Goal: Entertainment & Leisure: Browse casually

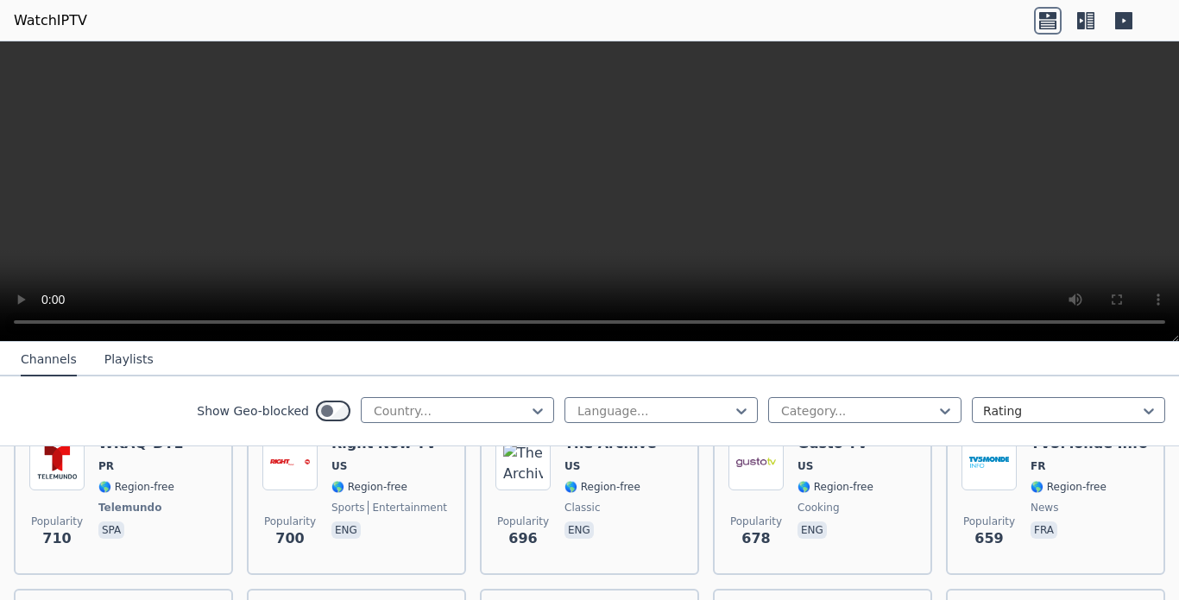
scroll to position [4443, 0]
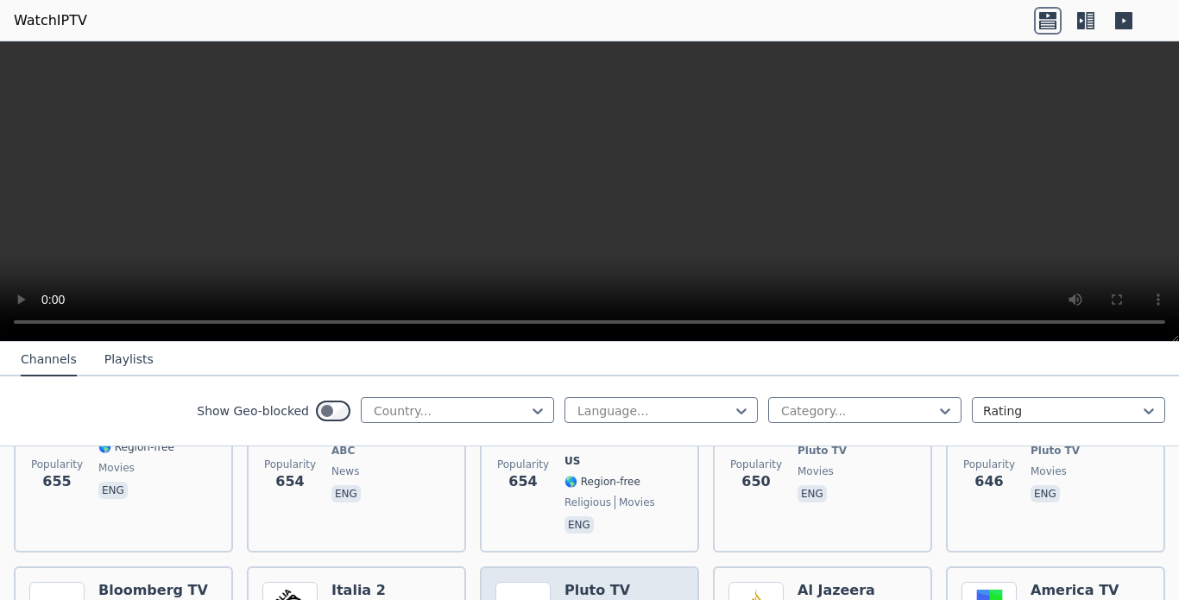
click at [600, 582] on h6 "Pluto TV Movies" at bounding box center [623, 599] width 119 height 35
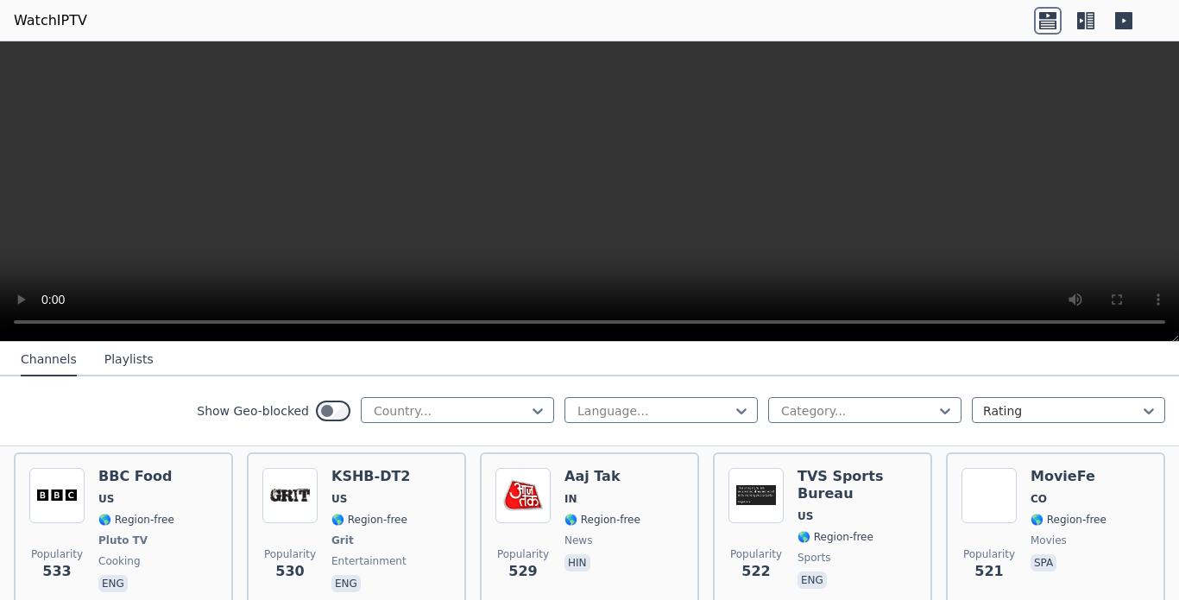
scroll to position [5979, 0]
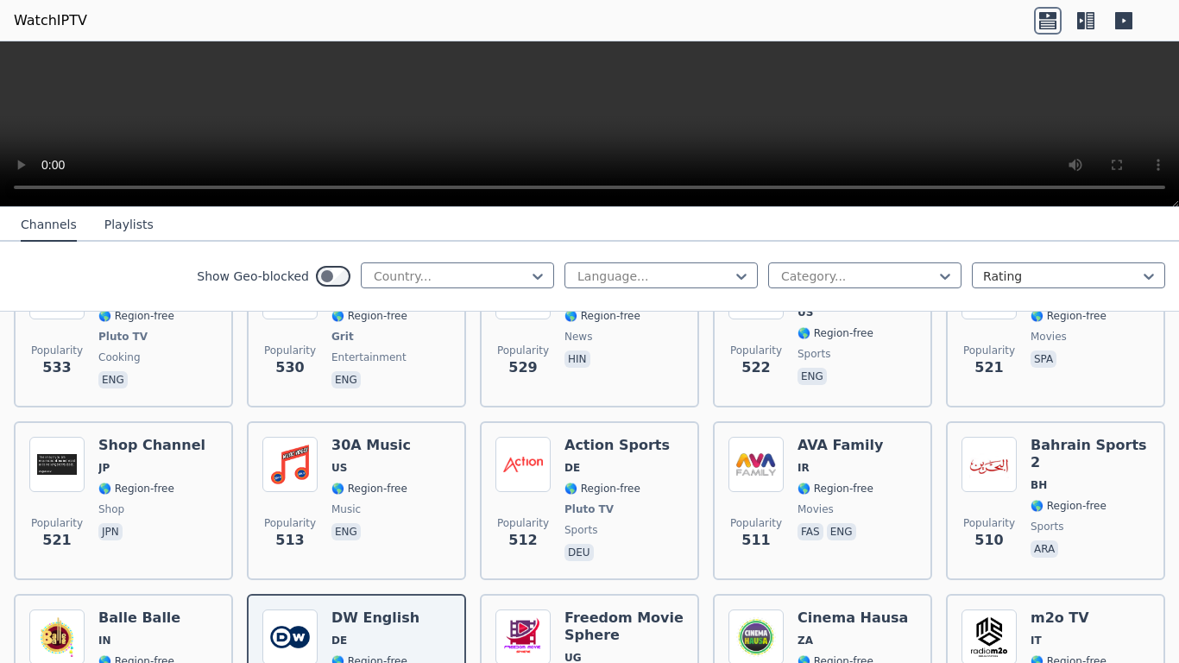
click at [911, 207] on video at bounding box center [589, 124] width 1179 height 166
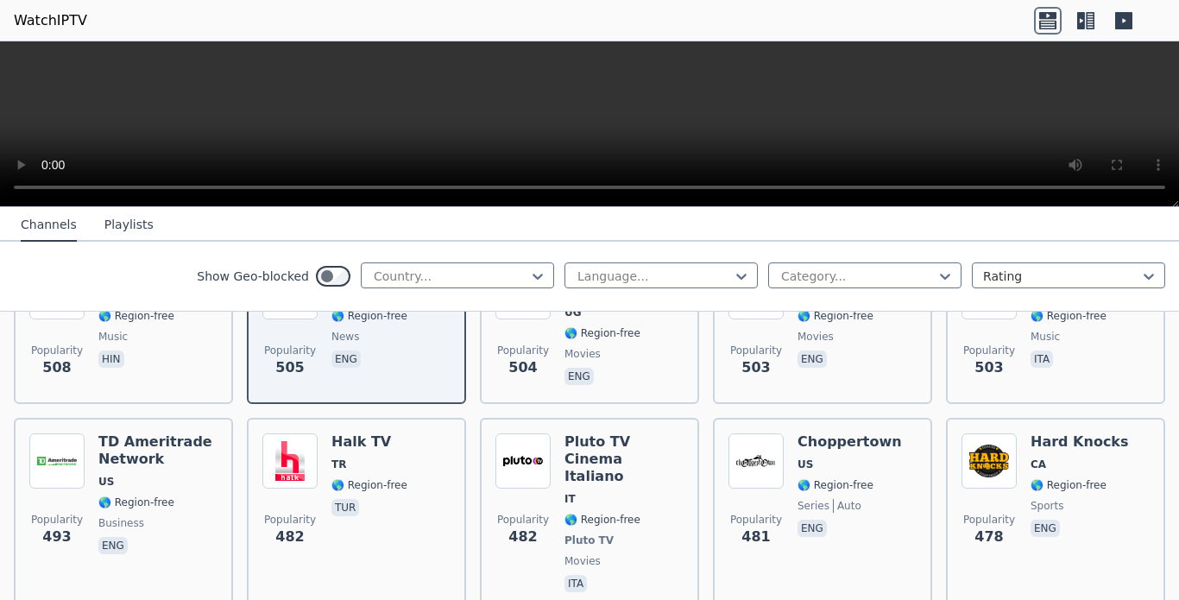
scroll to position [6238, 0]
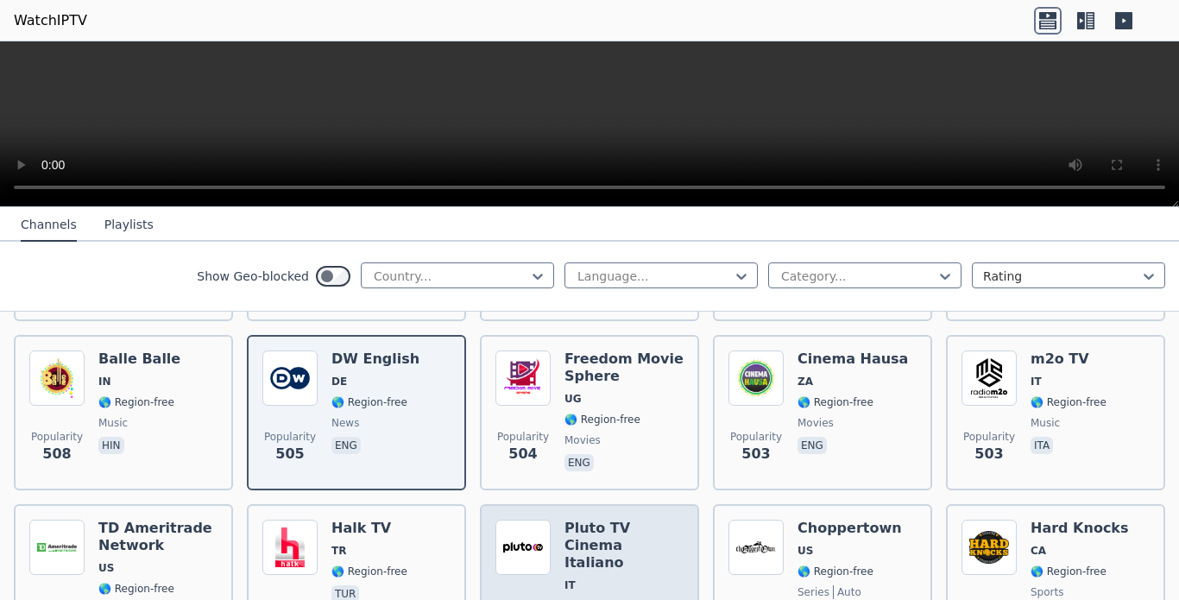
click at [572, 520] on h6 "Pluto TV Cinema Italiano" at bounding box center [623, 546] width 119 height 52
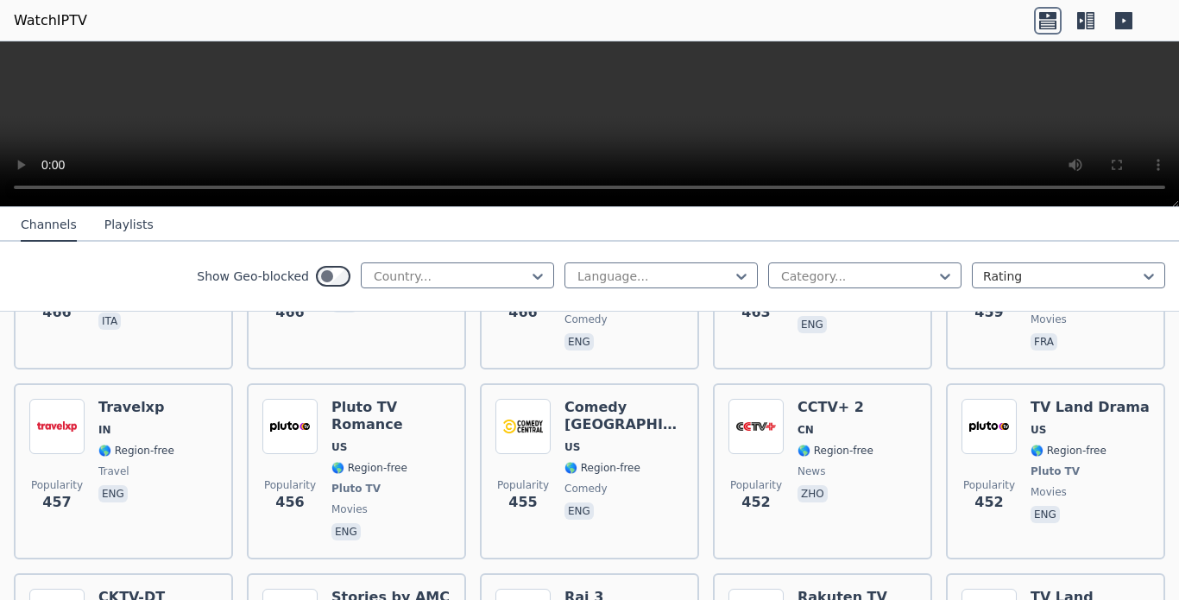
scroll to position [7269, 0]
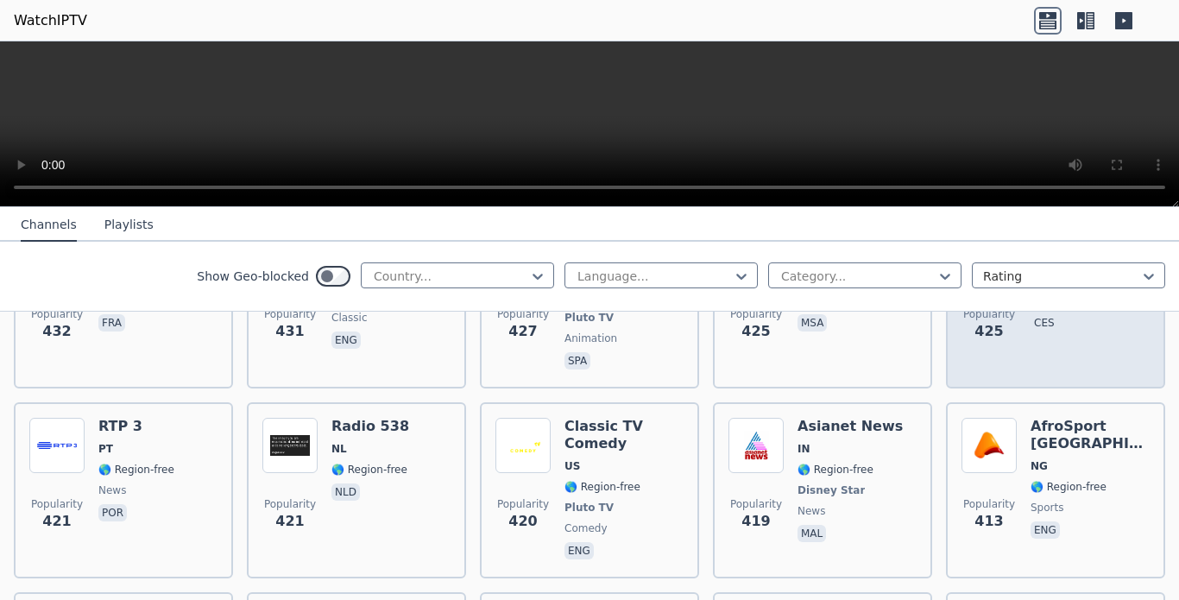
scroll to position [7925, 0]
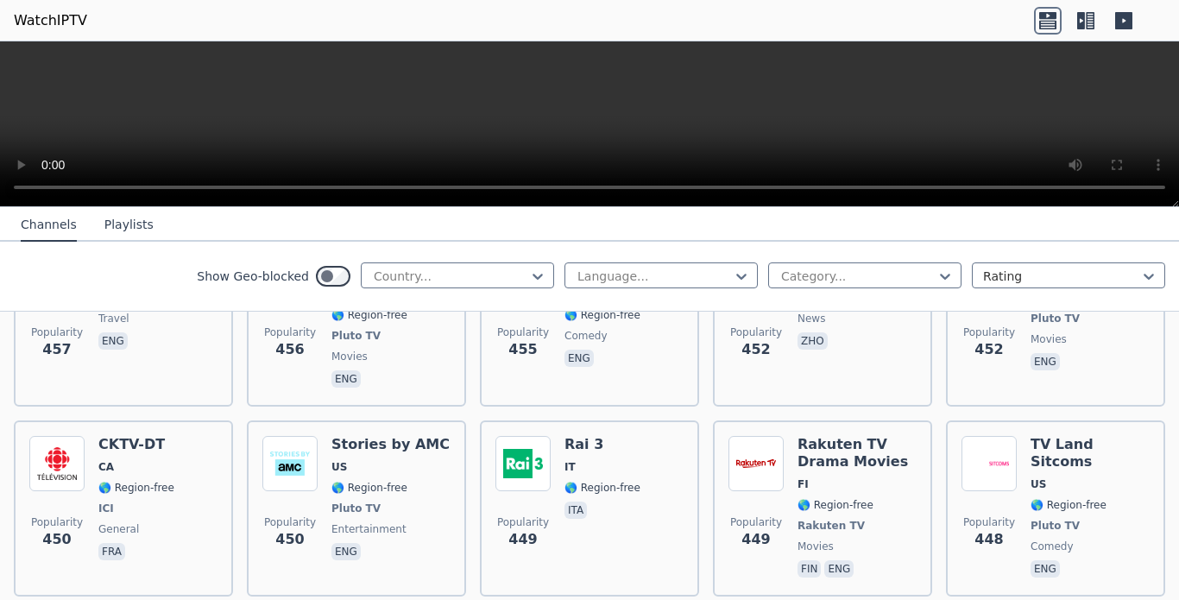
scroll to position [6734, 0]
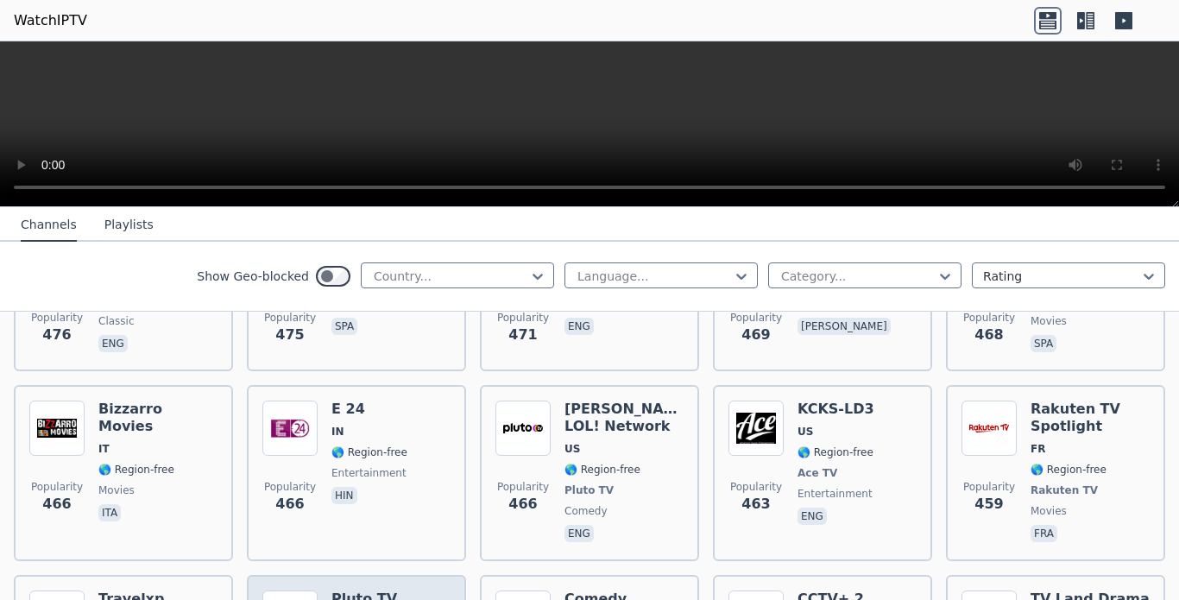
click at [295, 275] on div "Show Geo-blocked" at bounding box center [274, 276] width 154 height 28
click at [286, 266] on div "Show Geo-blocked" at bounding box center [274, 276] width 154 height 28
click at [936, 285] on icon at bounding box center [944, 276] width 17 height 17
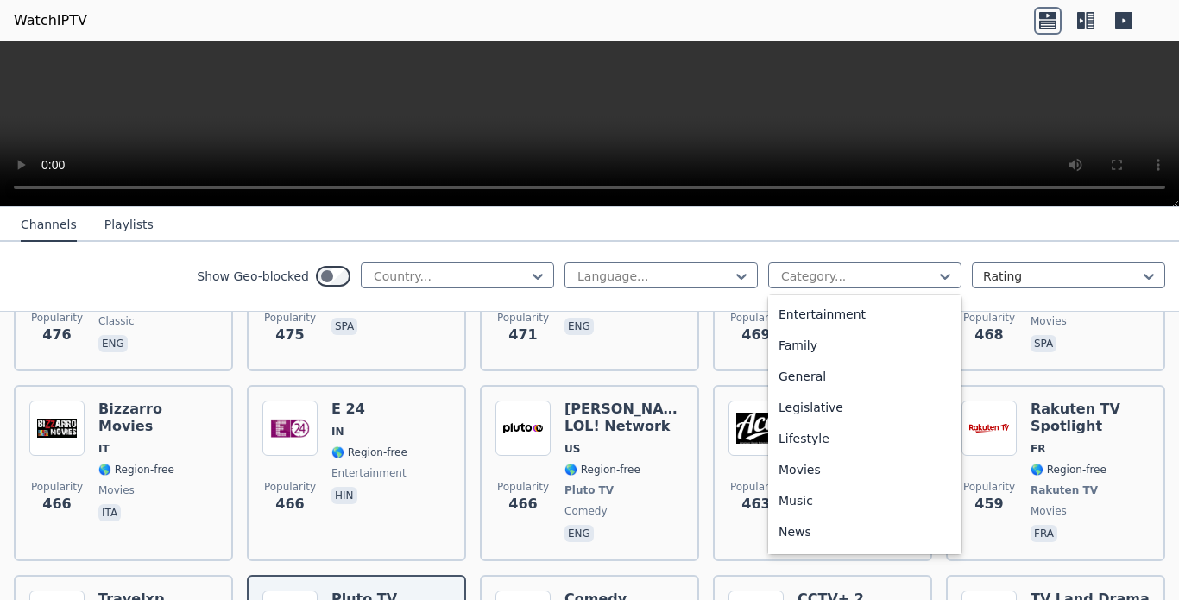
scroll to position [345, 0]
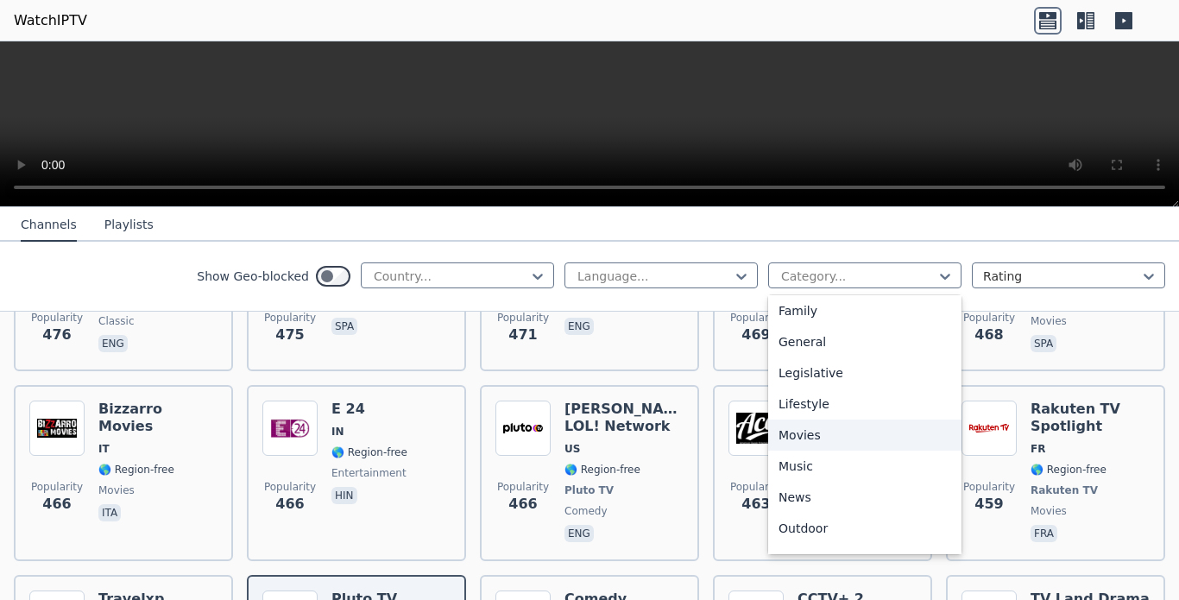
click at [801, 451] on div "Movies" at bounding box center [864, 434] width 193 height 31
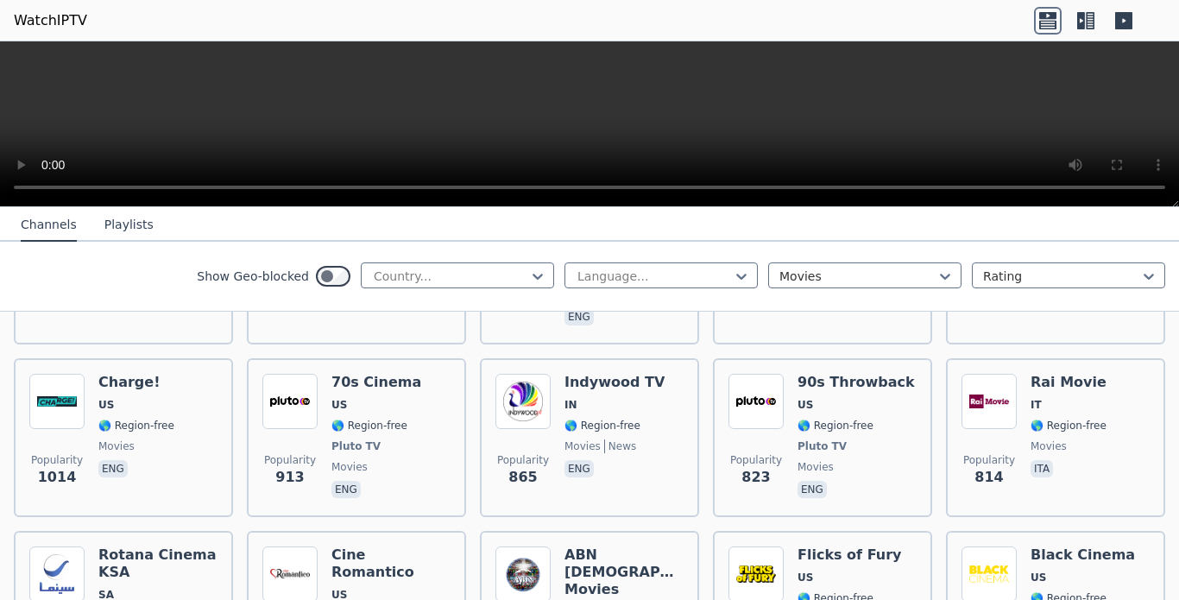
scroll to position [1031, 0]
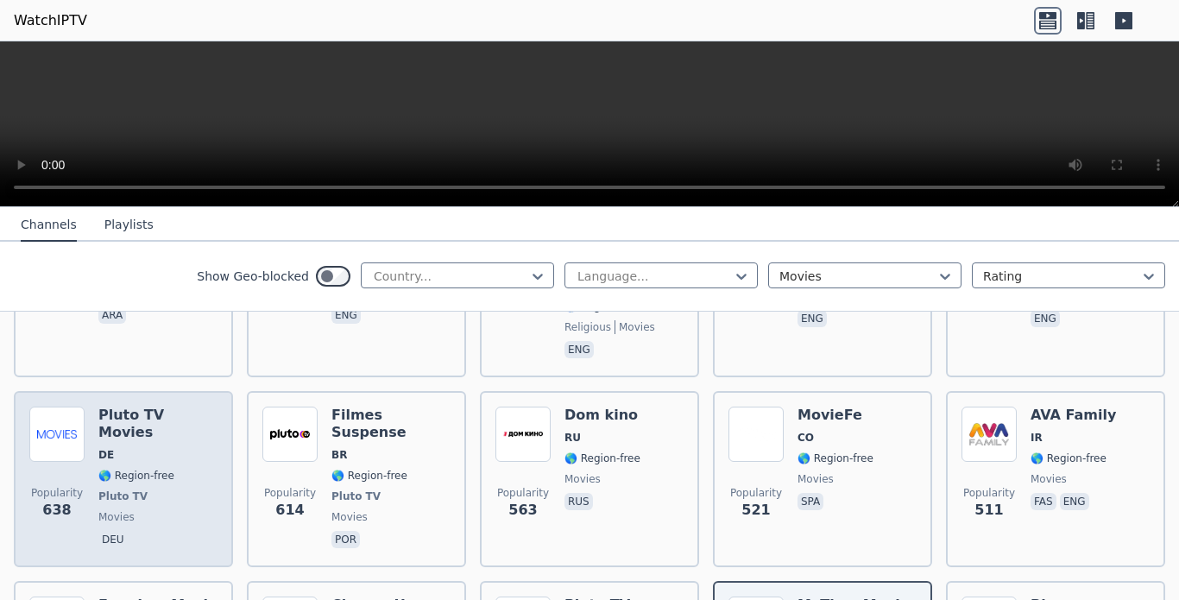
click at [61, 407] on img at bounding box center [56, 434] width 55 height 55
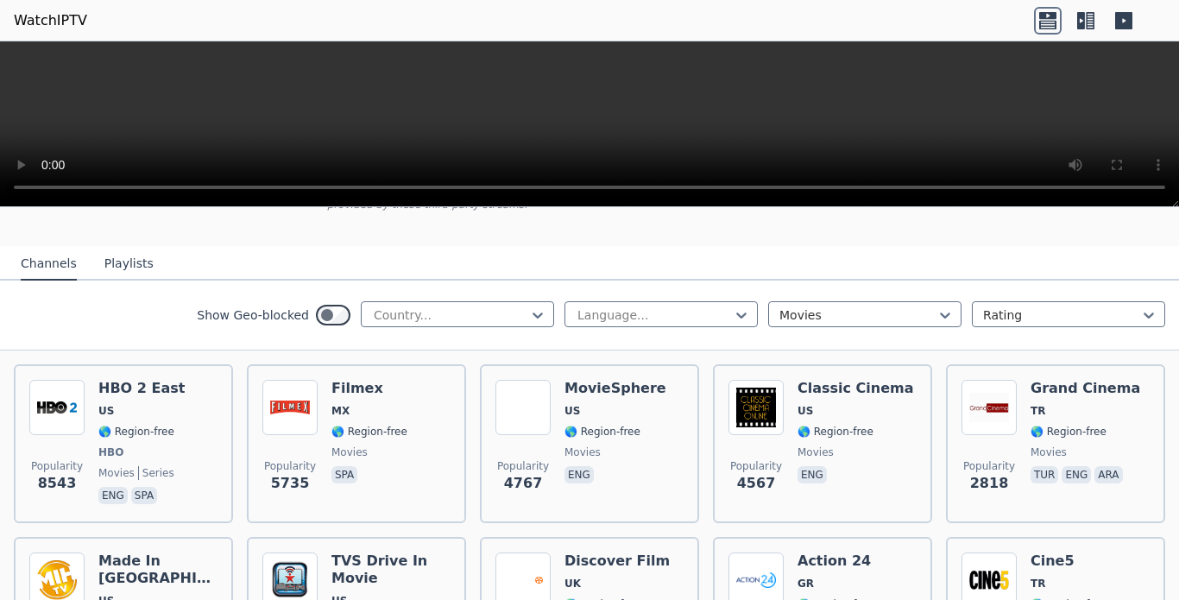
scroll to position [0, 0]
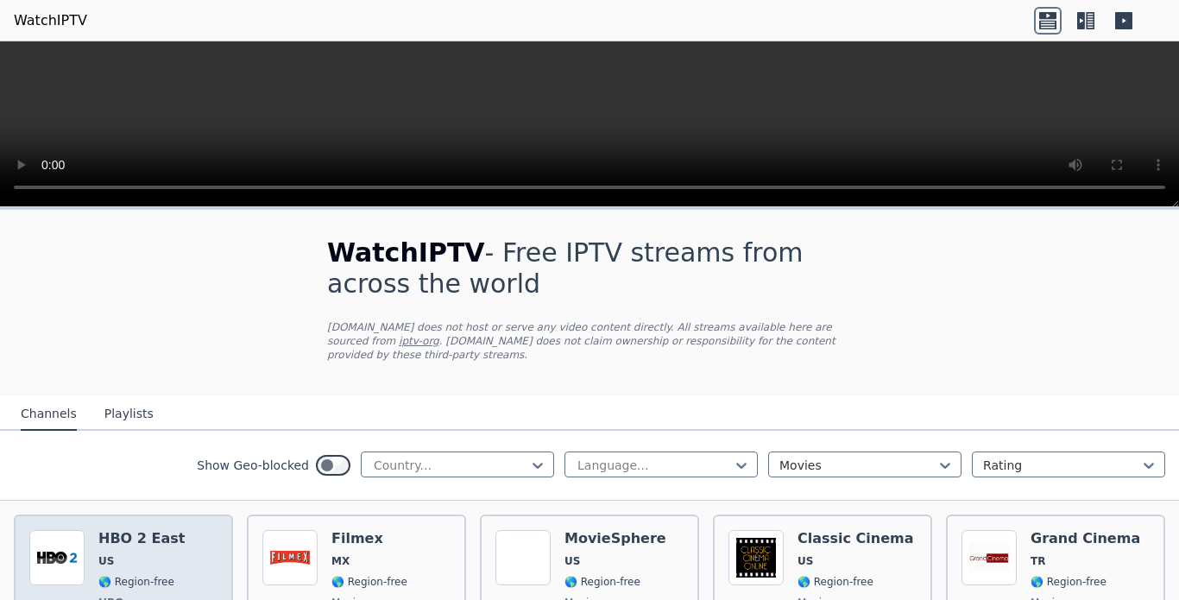
click at [154, 539] on div "HBO 2 East US 🌎 Region-free HBO movies series eng spa" at bounding box center [141, 594] width 86 height 128
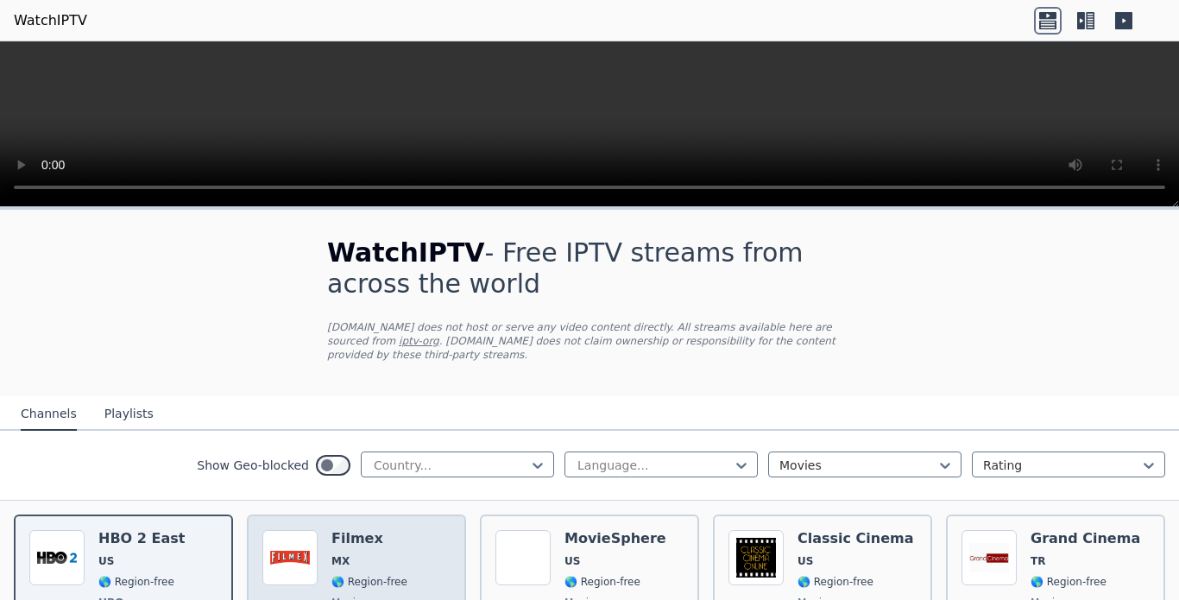
click at [363, 531] on h6 "Filmex" at bounding box center [369, 538] width 76 height 17
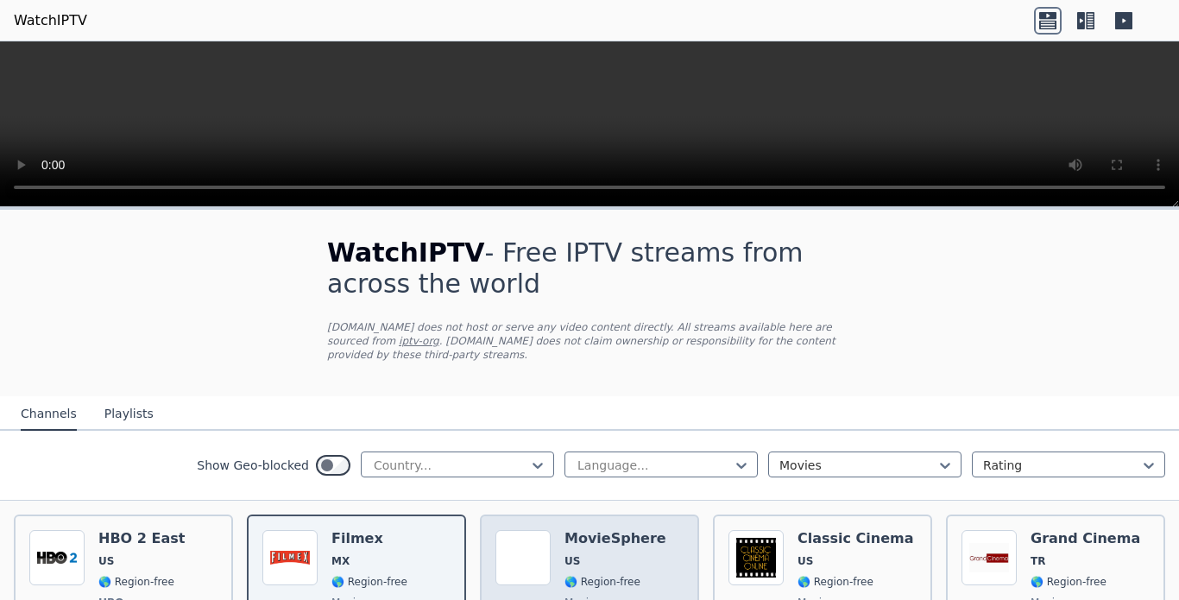
click at [623, 554] on span "US" at bounding box center [615, 561] width 102 height 14
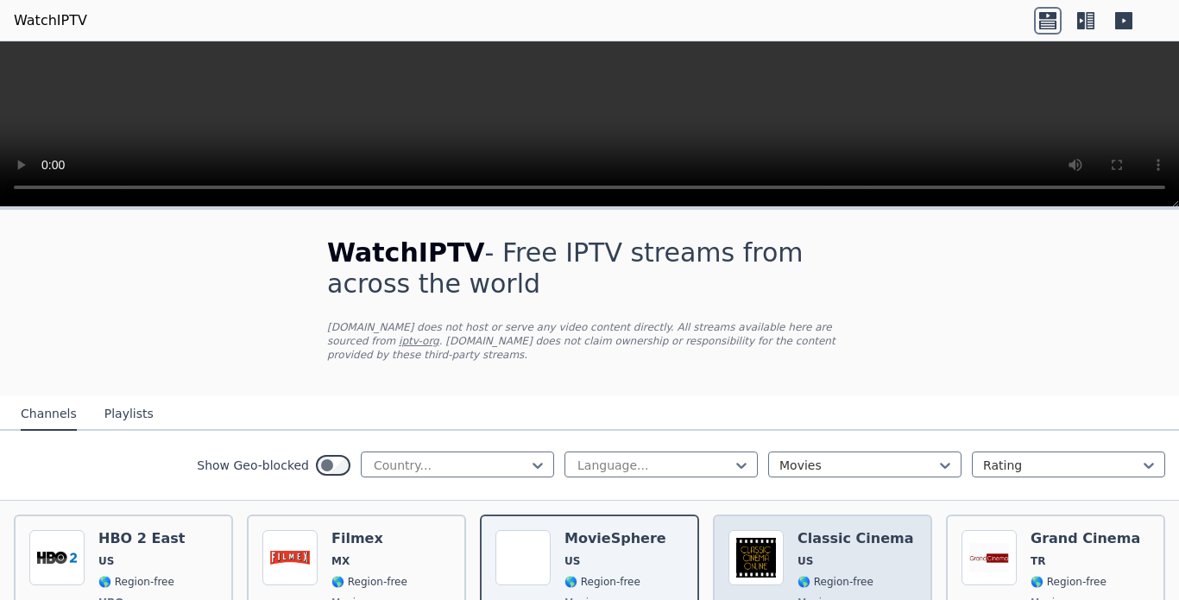
click at [823, 530] on h6 "Classic Cinema" at bounding box center [855, 538] width 117 height 17
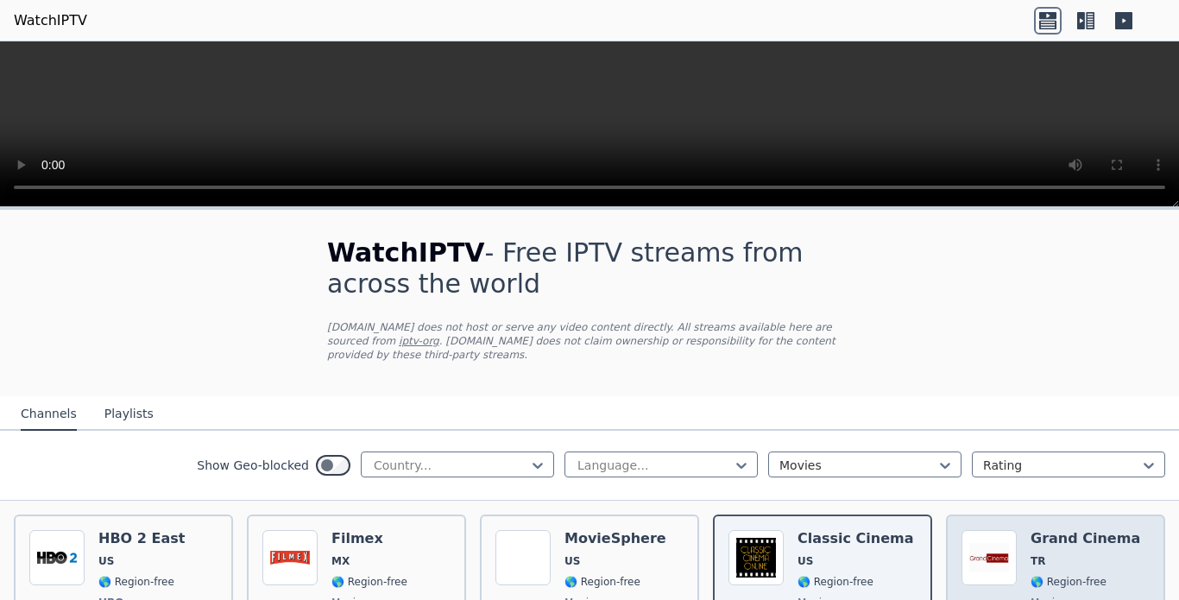
click at [1031, 531] on h6 "Grand Cinema" at bounding box center [1086, 538] width 110 height 17
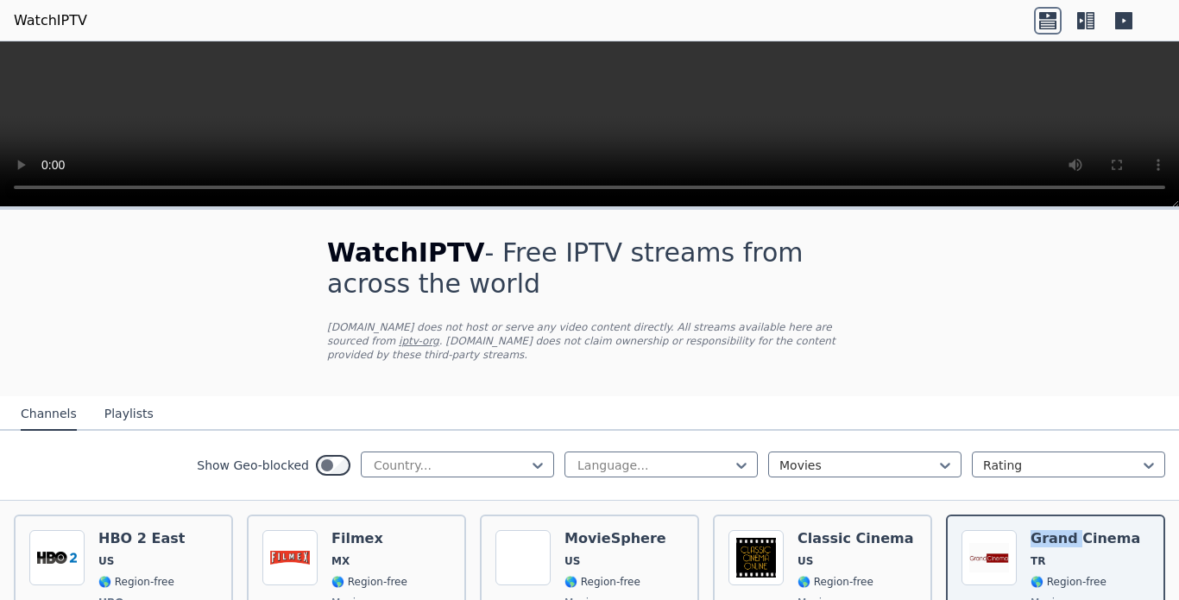
scroll to position [344, 0]
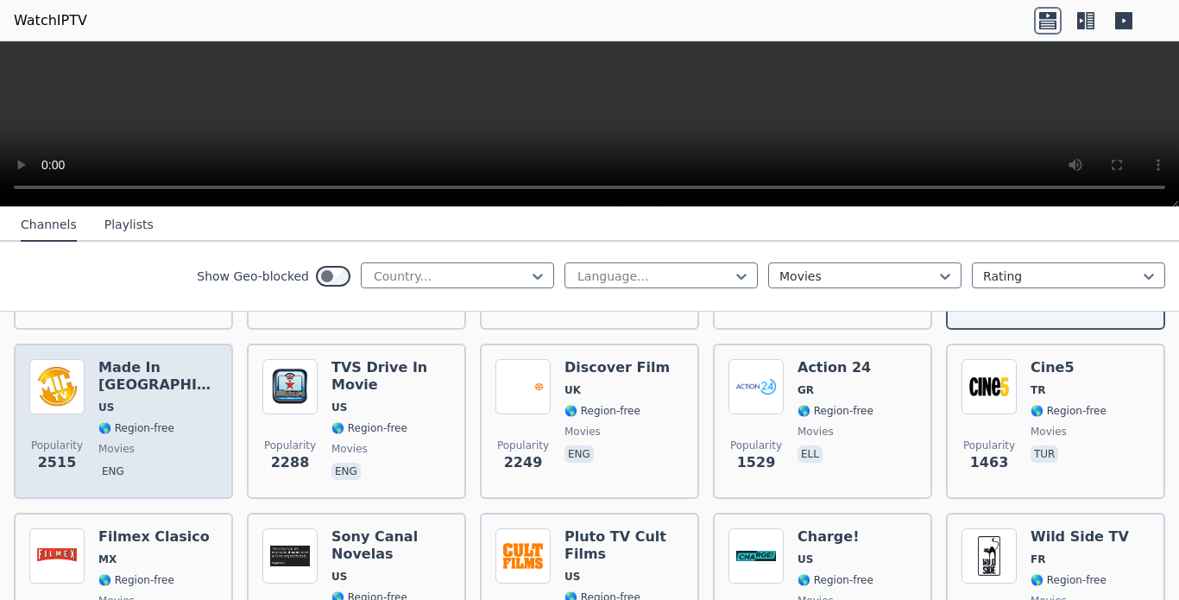
click at [127, 402] on div "Made In [GEOGRAPHIC_DATA] [GEOGRAPHIC_DATA] 🌎 Region-free movies eng" at bounding box center [157, 421] width 119 height 124
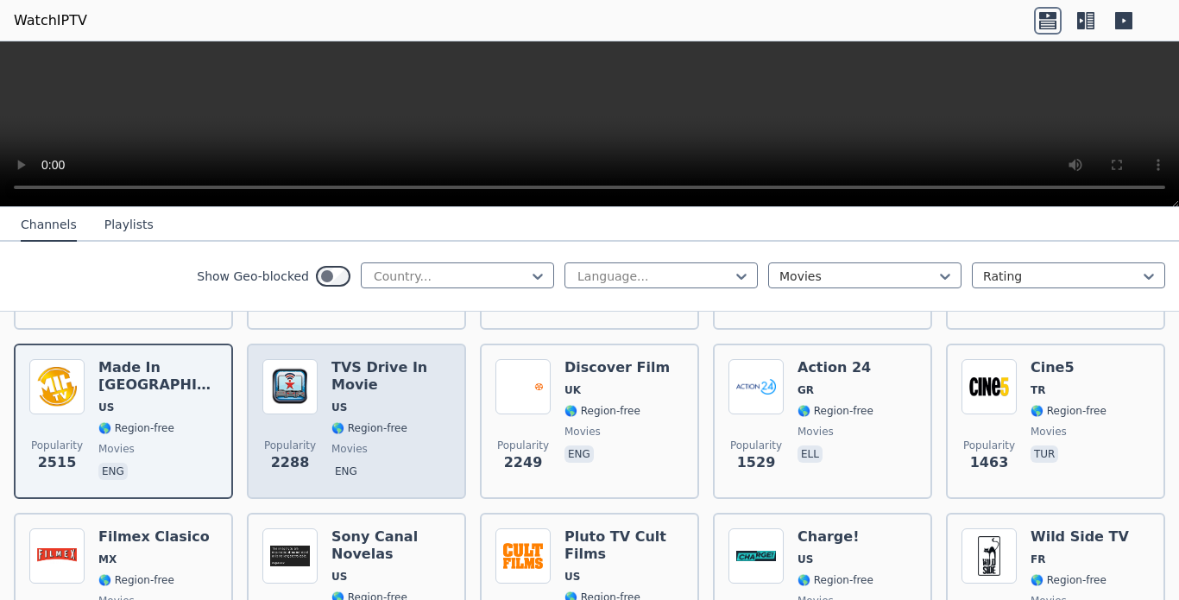
click at [381, 400] on span "US" at bounding box center [390, 407] width 119 height 14
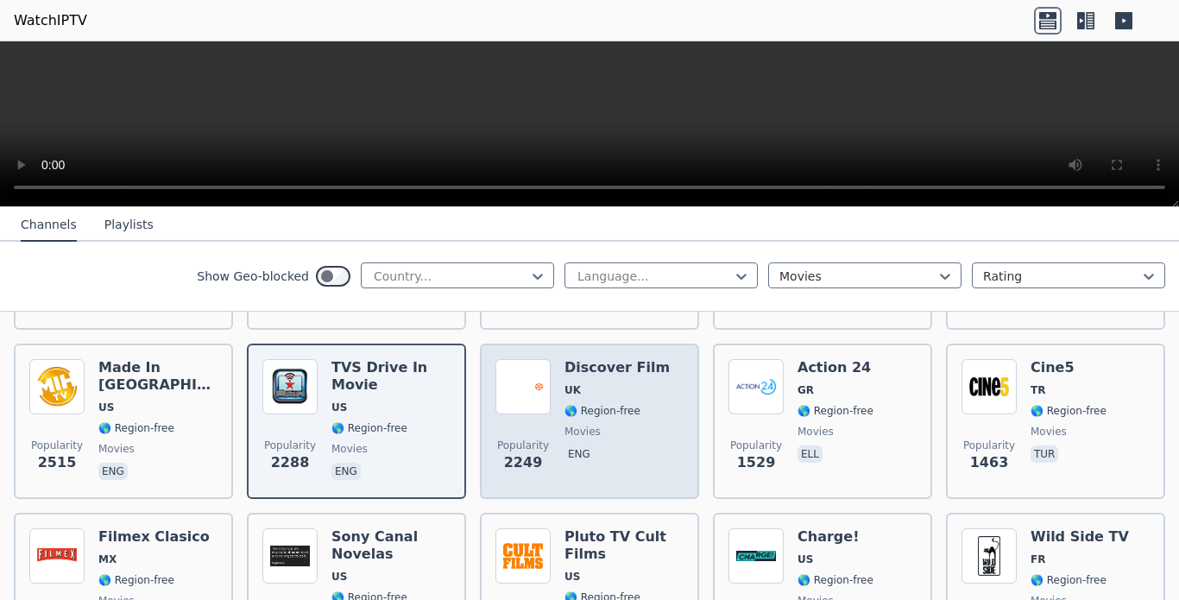
click at [589, 405] on div "Discover Film UK 🌎 Region-free movies eng" at bounding box center [616, 421] width 105 height 124
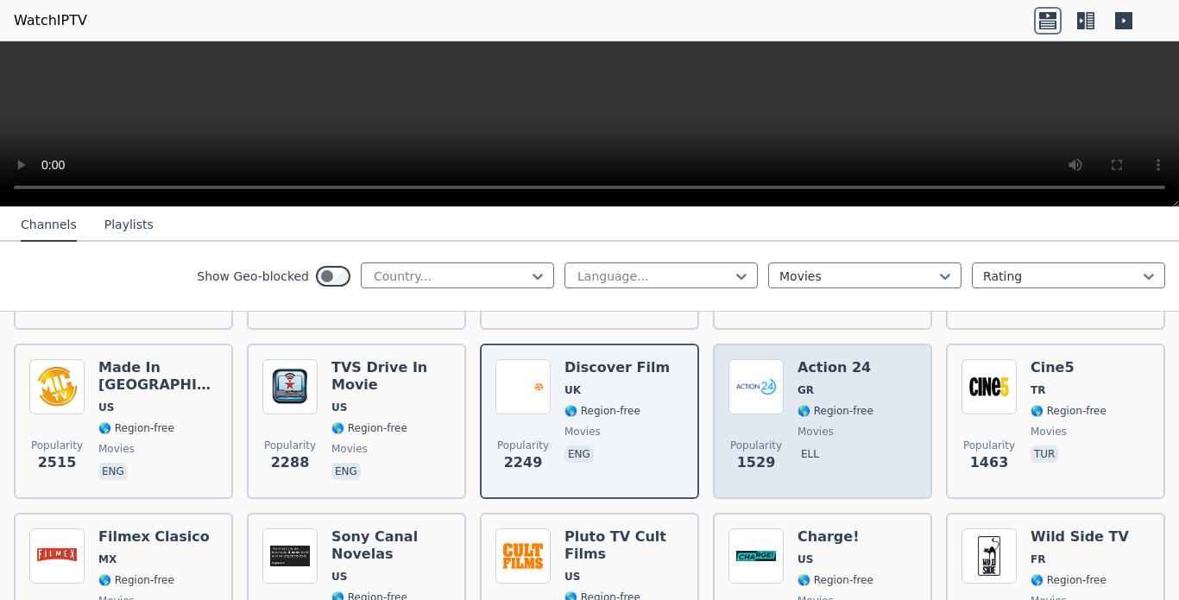
click at [797, 387] on div "Action 24 GR 🌎 Region-free movies ell" at bounding box center [835, 421] width 76 height 124
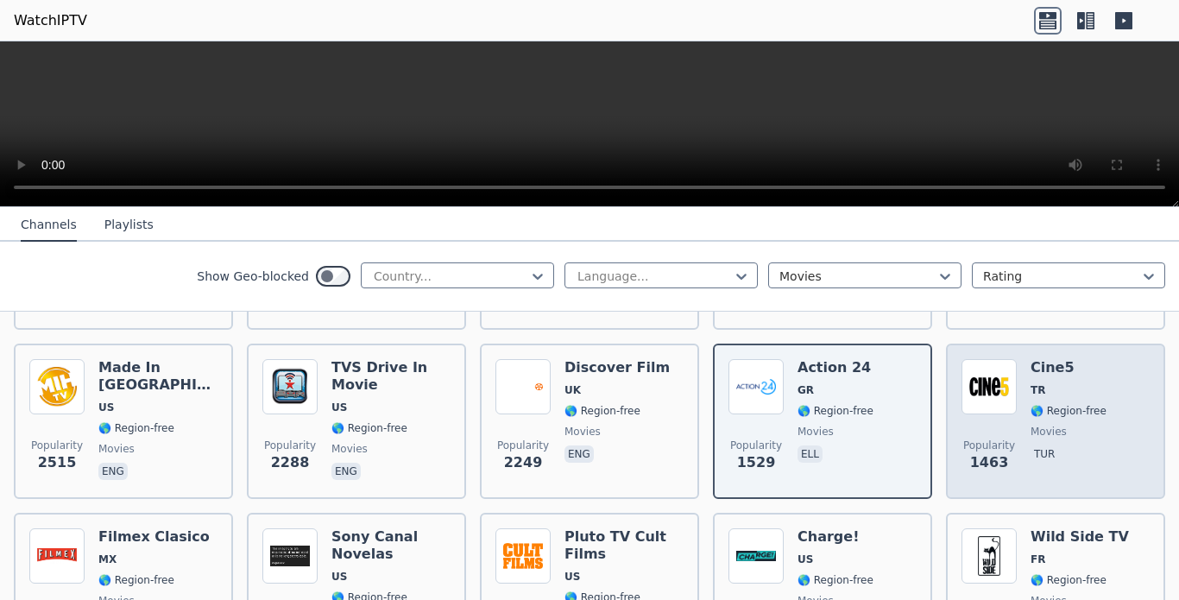
click at [1018, 413] on div "Popularity 1463 Cine5 TR 🌎 Region-free movies tur" at bounding box center [1055, 421] width 188 height 124
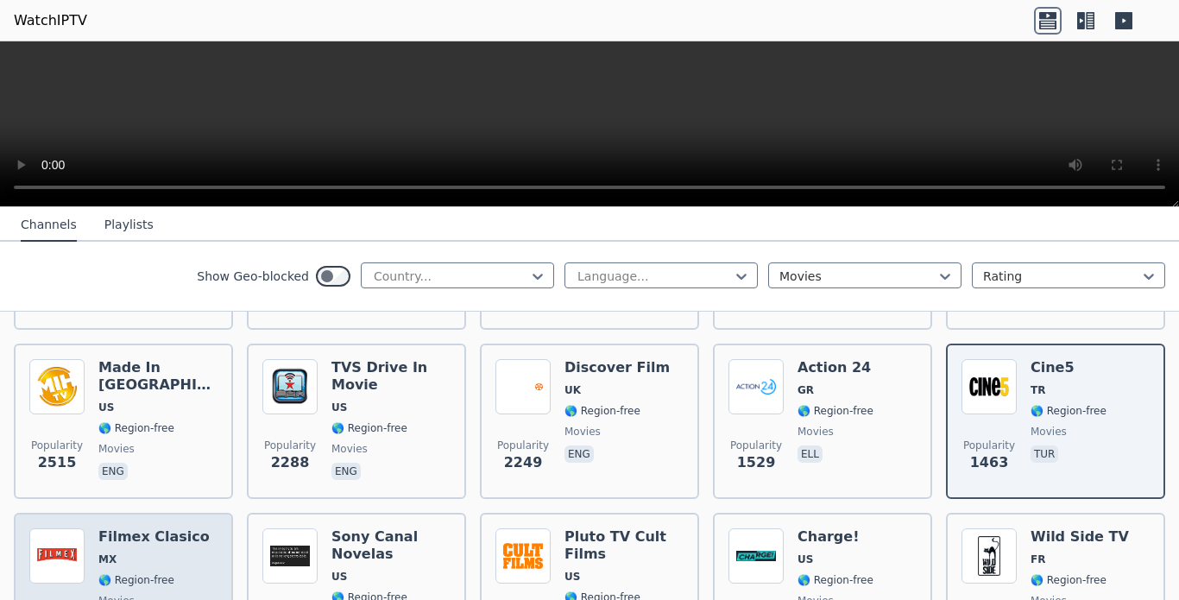
click at [139, 528] on h6 "Filmex Clasico" at bounding box center [153, 536] width 111 height 17
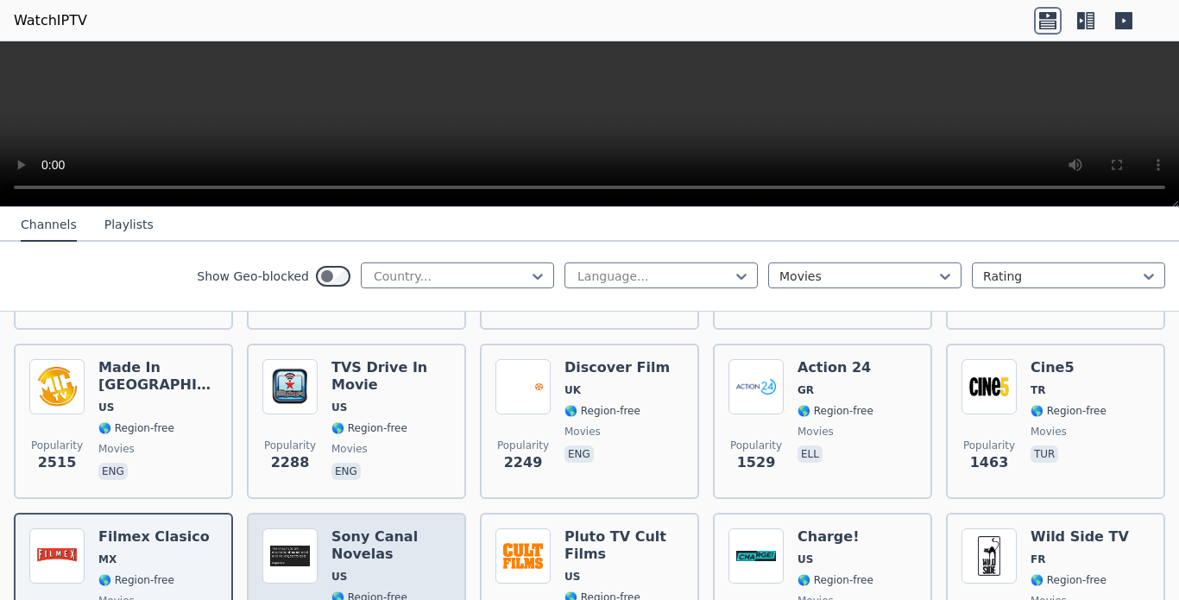
click at [363, 541] on h6 "Sony Canal Novelas" at bounding box center [390, 545] width 119 height 35
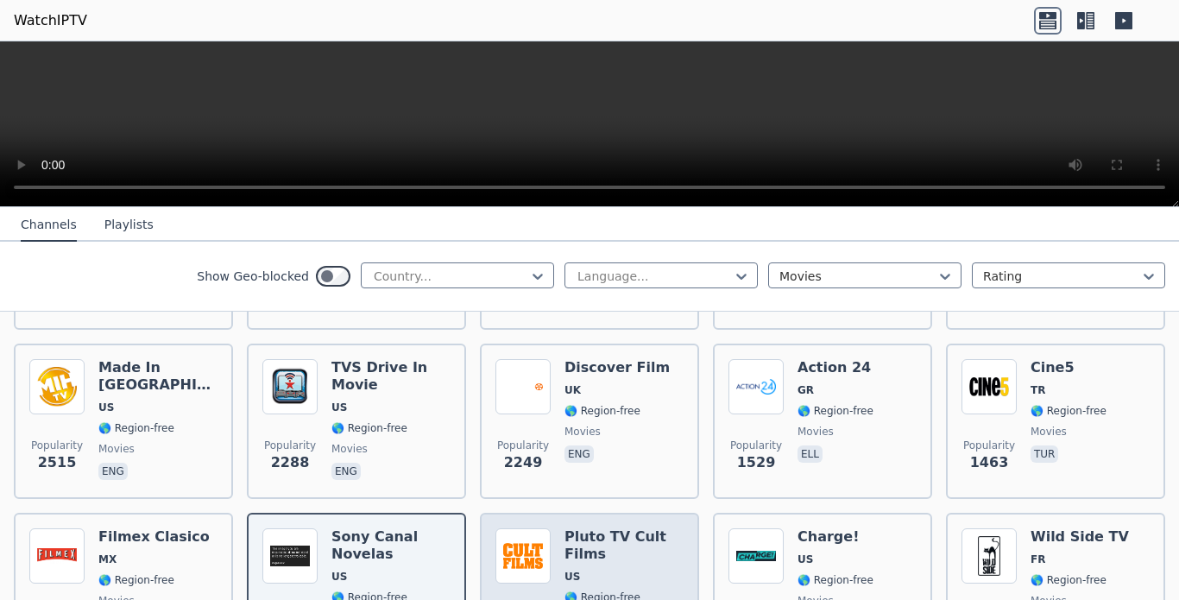
click at [567, 552] on div "Pluto TV Cult Films US 🌎 Region-free Pluto TV movies eng" at bounding box center [623, 600] width 119 height 145
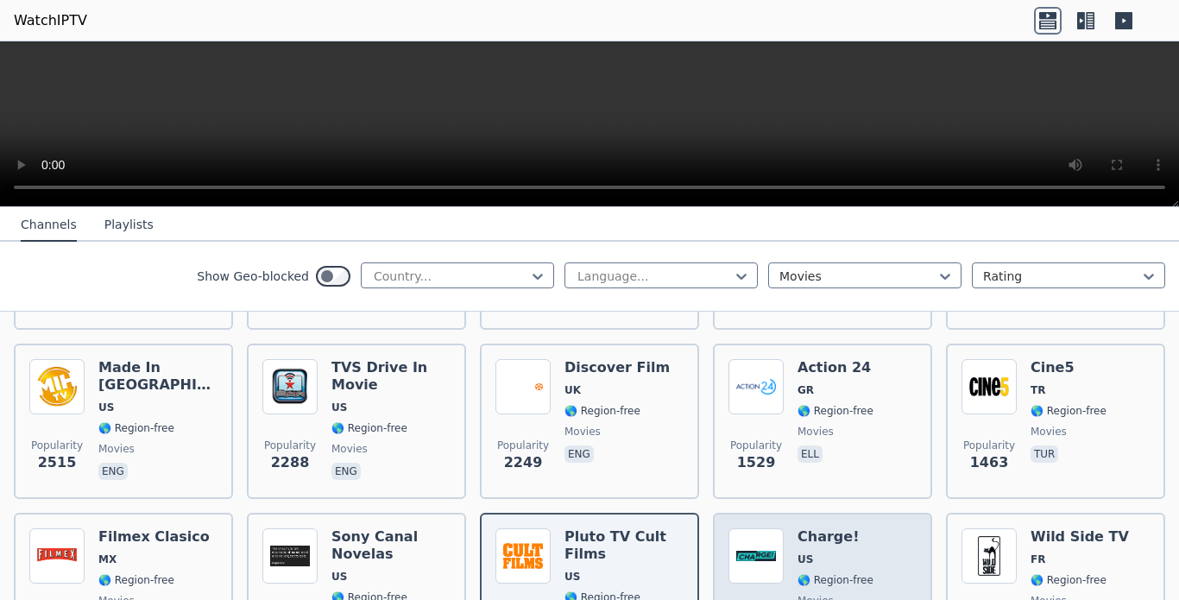
click at [858, 558] on div "Popularity 1289 Charge! US 🌎 Region-free movies eng" at bounding box center [822, 600] width 188 height 145
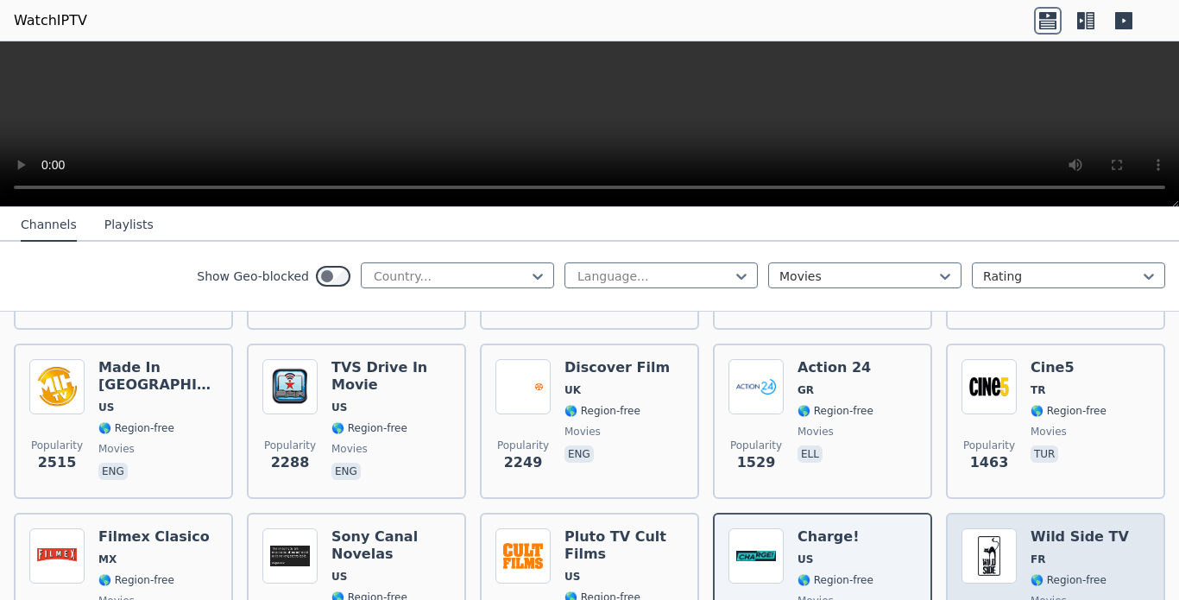
click at [1064, 552] on span "FR" at bounding box center [1080, 559] width 98 height 14
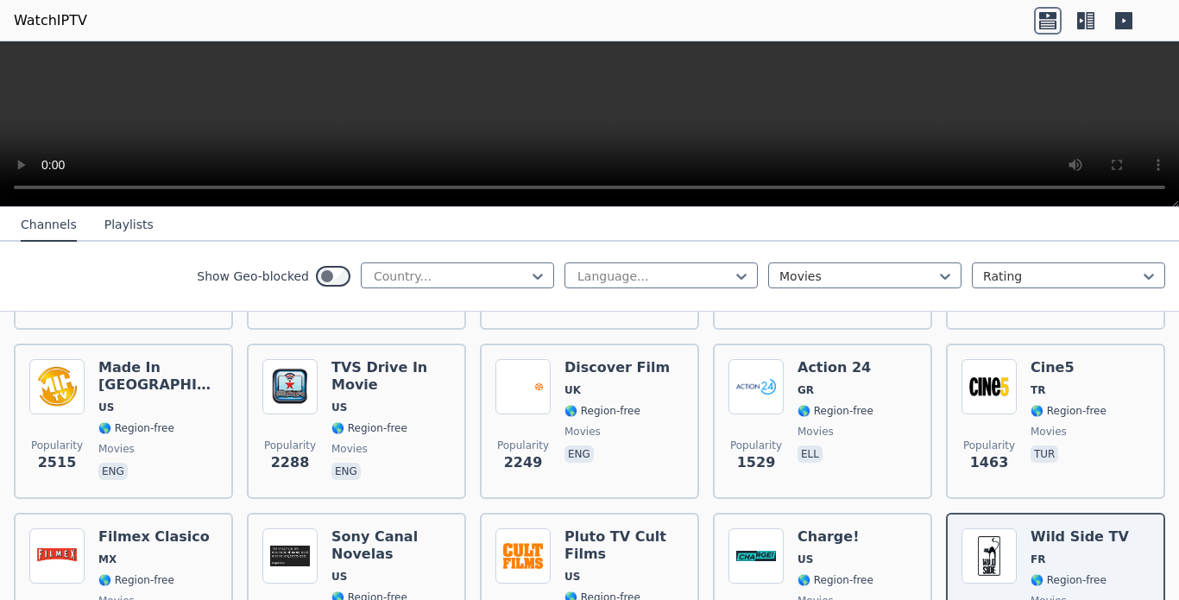
scroll to position [687, 0]
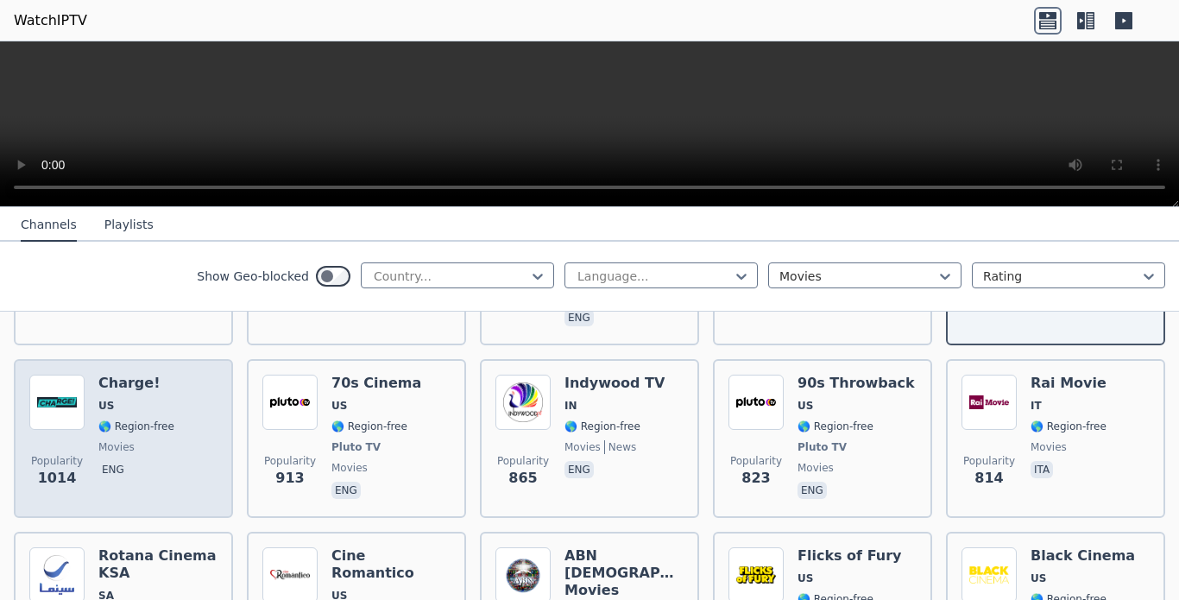
click at [137, 461] on span "eng" at bounding box center [136, 471] width 76 height 21
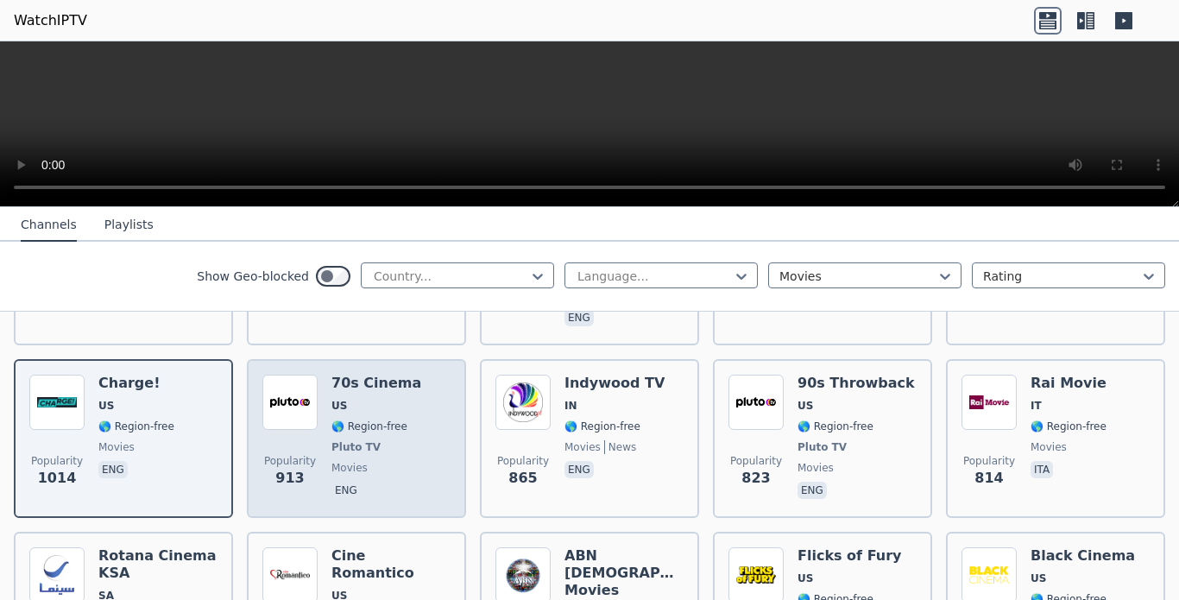
click at [335, 461] on span "movies" at bounding box center [349, 468] width 36 height 14
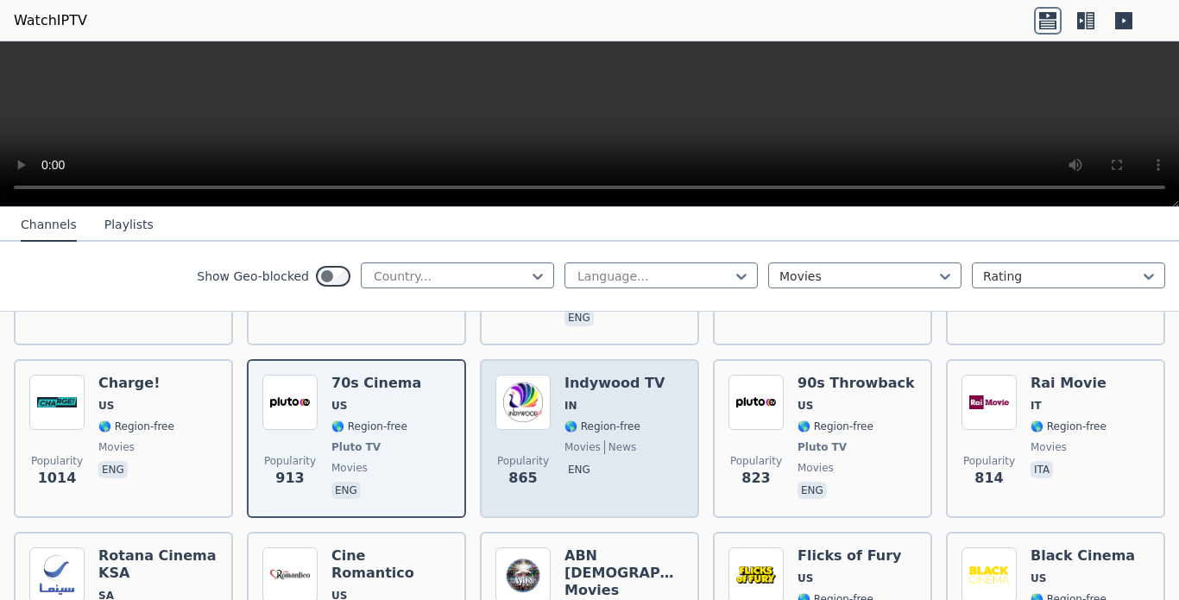
click at [557, 421] on div "Popularity 865 Indywood TV IN 🌎 Region-free movies news eng" at bounding box center [589, 439] width 188 height 128
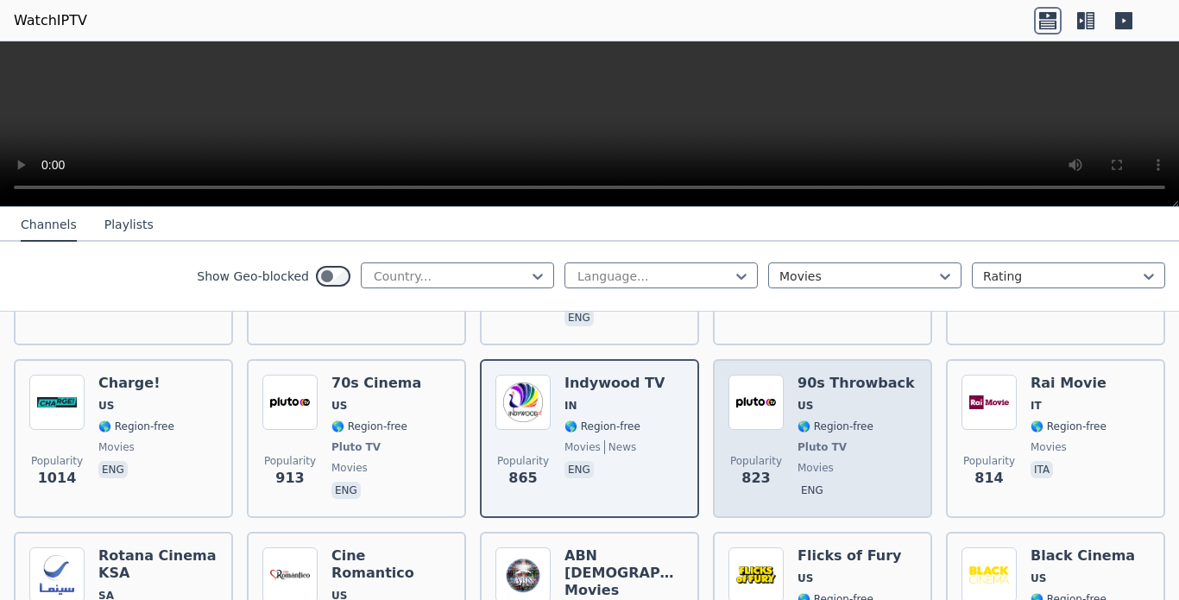
click at [797, 445] on div "90s Throwback US 🌎 Region-free Pluto TV movies eng" at bounding box center [855, 439] width 117 height 128
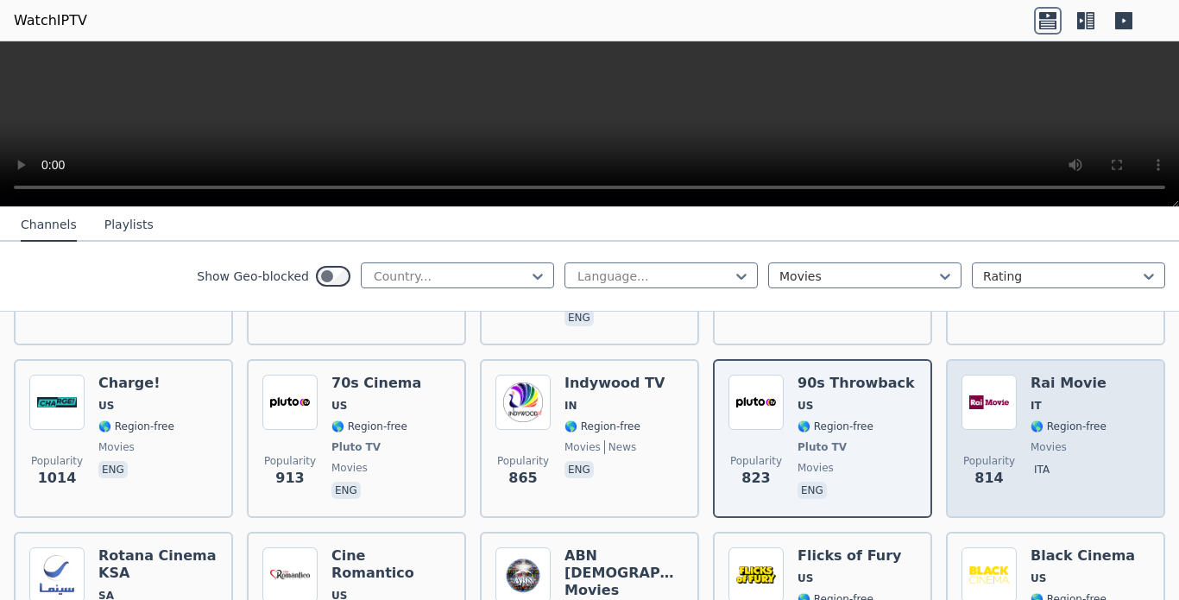
click at [1011, 428] on div "Popularity 814 Rai Movie IT 🌎 Region-free movies ita" at bounding box center [1055, 439] width 188 height 128
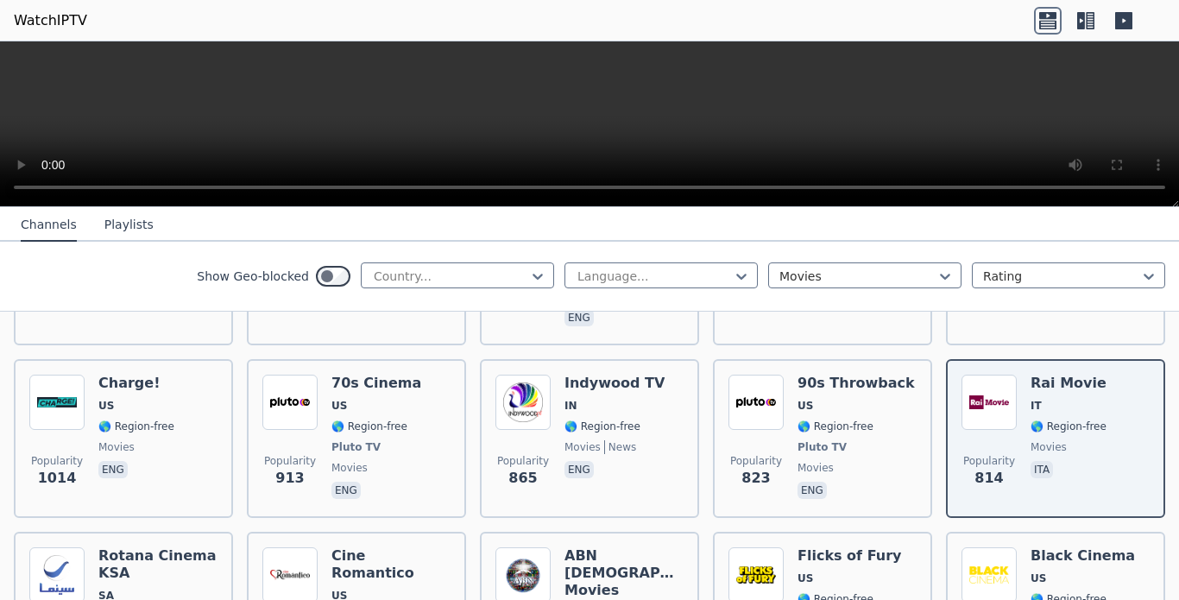
scroll to position [1031, 0]
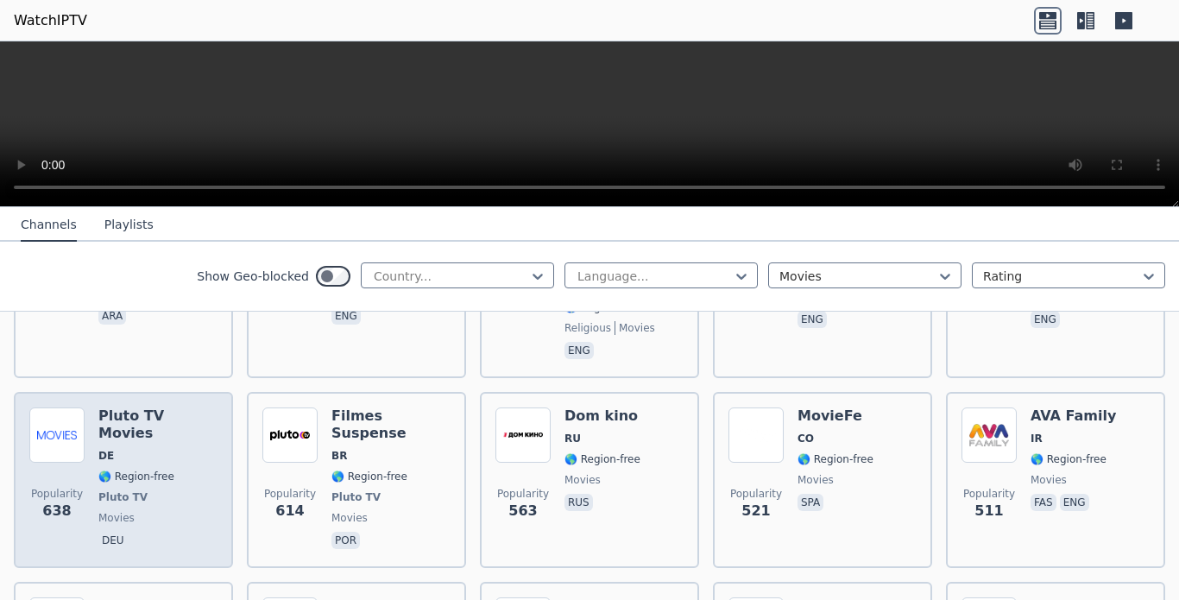
click at [137, 426] on div "Pluto TV Movies DE 🌎 Region-free Pluto TV movies deu" at bounding box center [157, 479] width 119 height 145
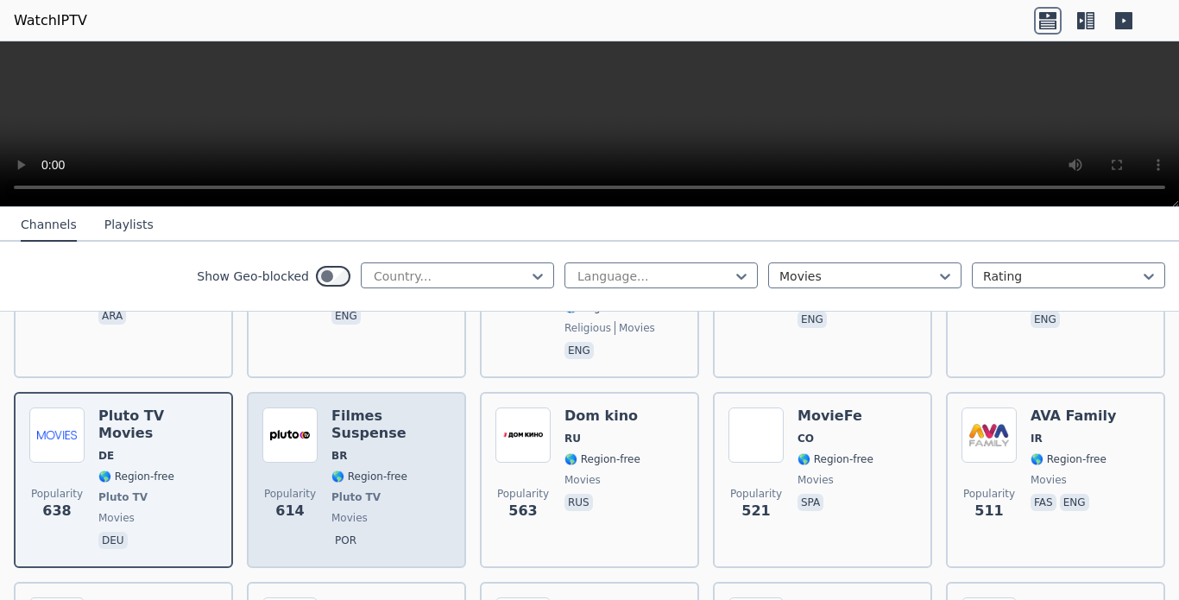
click at [344, 426] on div "Filmes Suspense BR 🌎 Region-free Pluto TV movies por" at bounding box center [390, 479] width 119 height 145
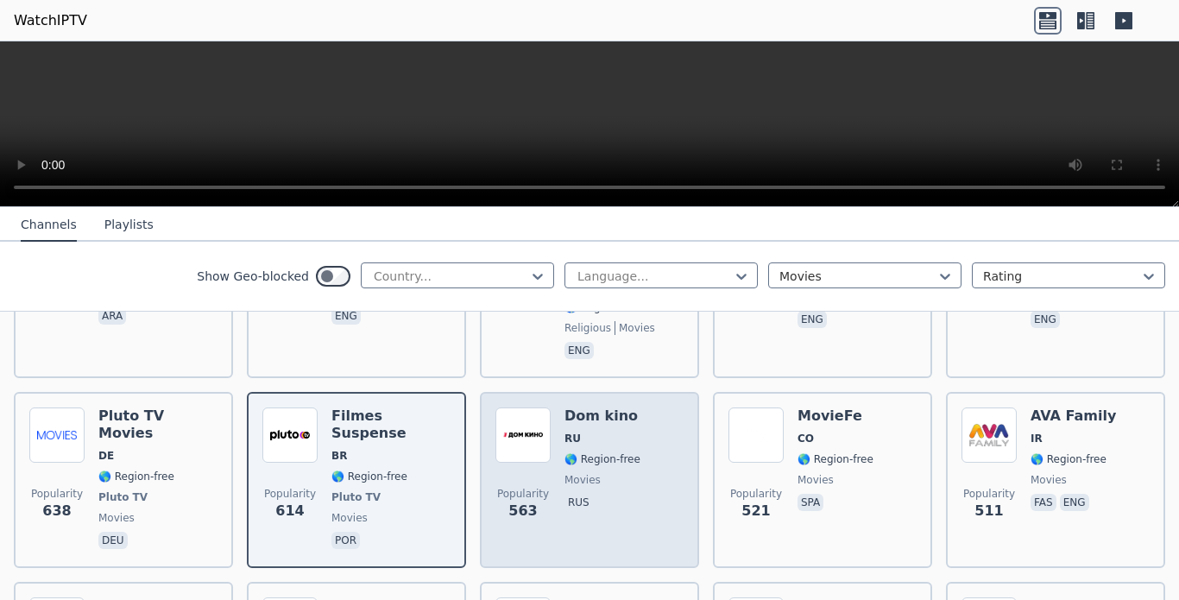
click at [578, 427] on div "Dom kino RU 🌎 Region-free movies rus" at bounding box center [602, 479] width 76 height 145
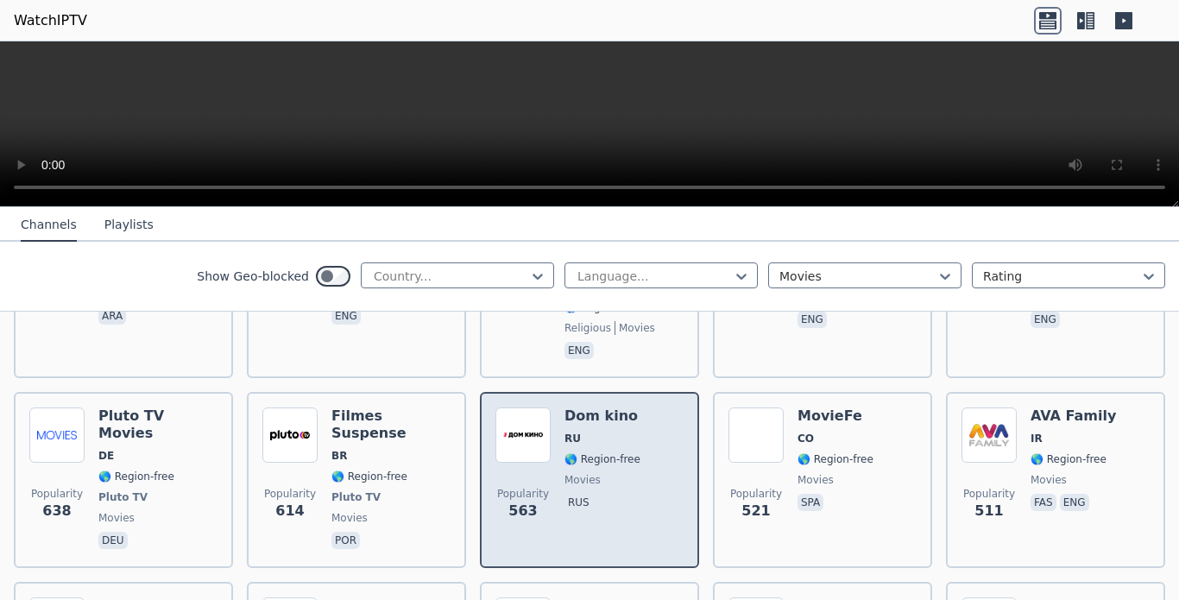
click at [564, 452] on span "🌎 Region-free" at bounding box center [602, 459] width 76 height 14
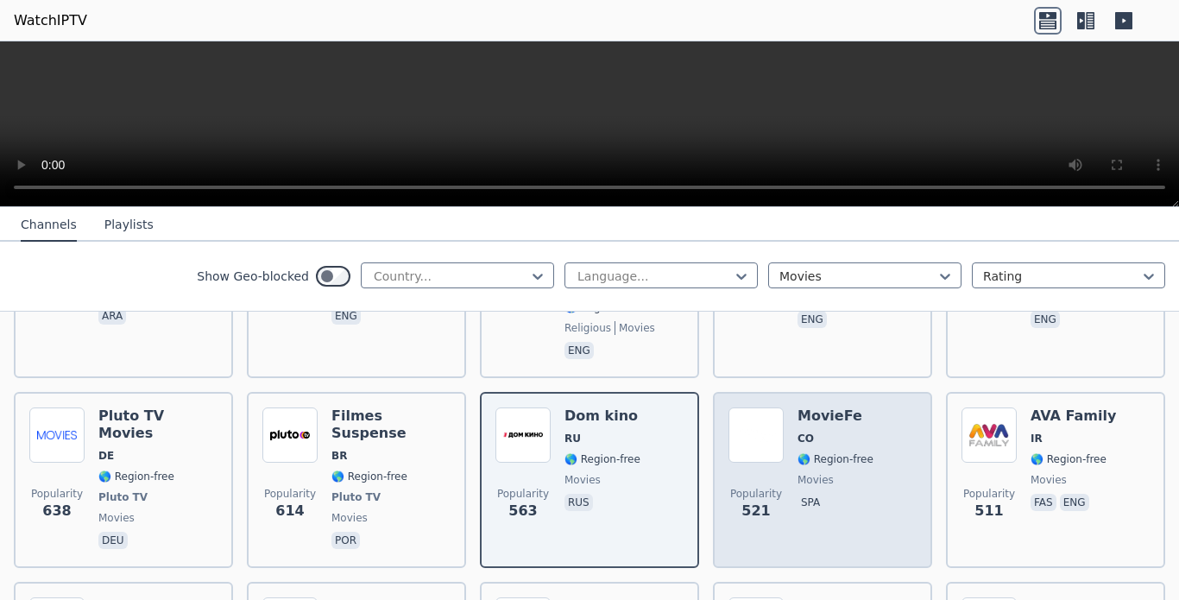
click at [829, 473] on span "movies" at bounding box center [835, 480] width 76 height 14
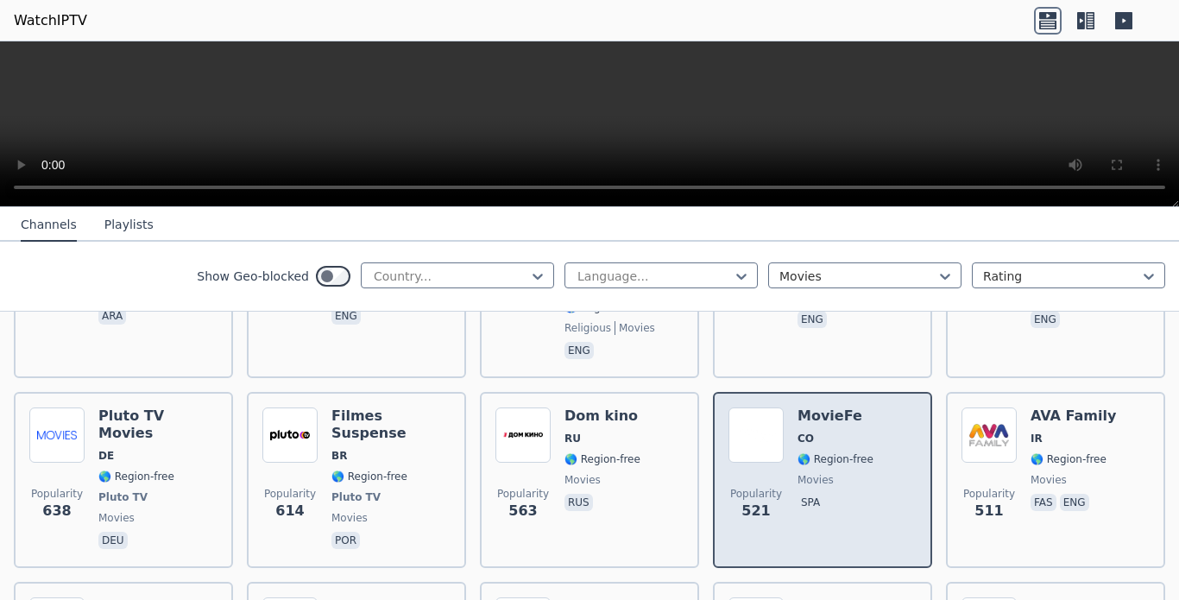
click at [797, 452] on span "🌎 Region-free" at bounding box center [835, 459] width 76 height 14
click at [806, 452] on span "🌎 Region-free" at bounding box center [835, 459] width 76 height 14
click at [797, 452] on span "🌎 Region-free" at bounding box center [835, 459] width 76 height 14
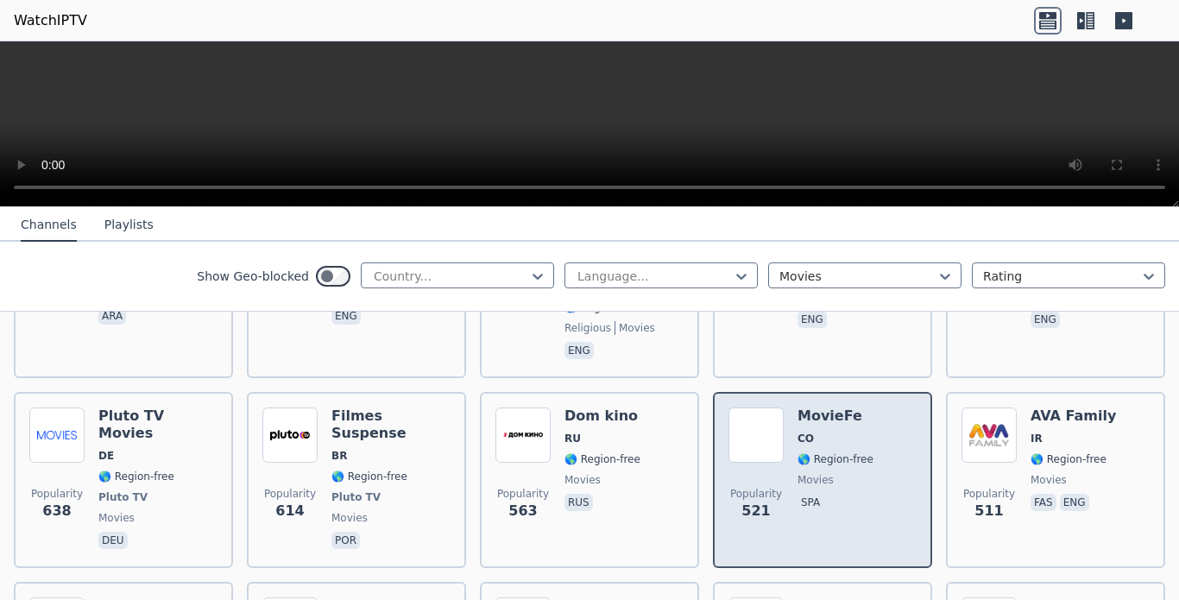
click at [797, 452] on span "🌎 Region-free" at bounding box center [835, 459] width 76 height 14
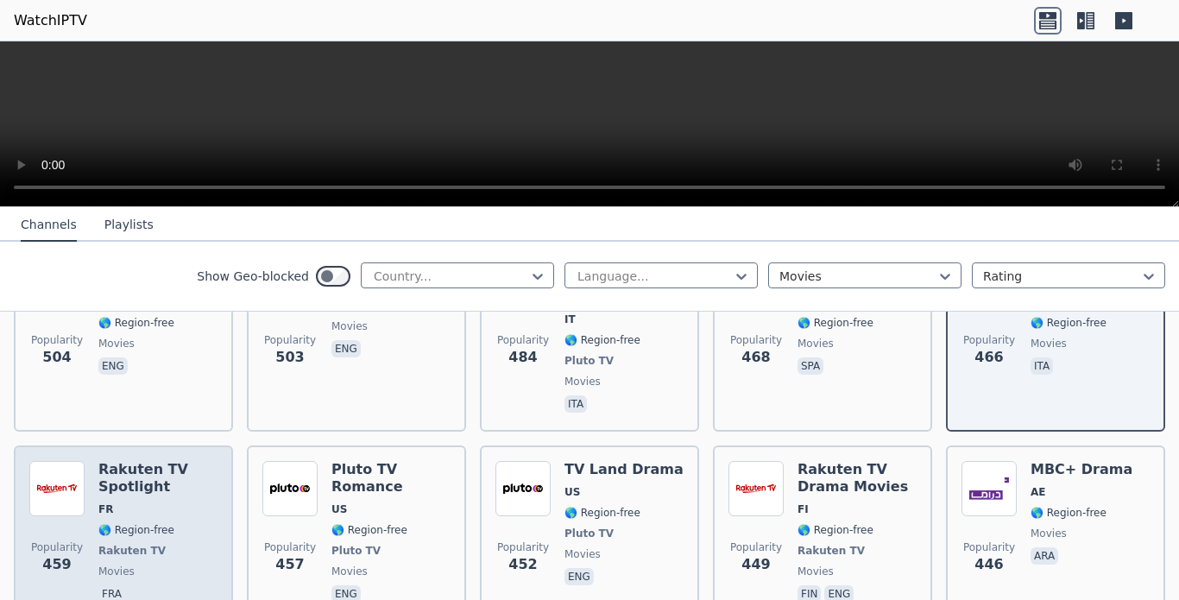
click at [124, 502] on span "FR" at bounding box center [157, 509] width 119 height 14
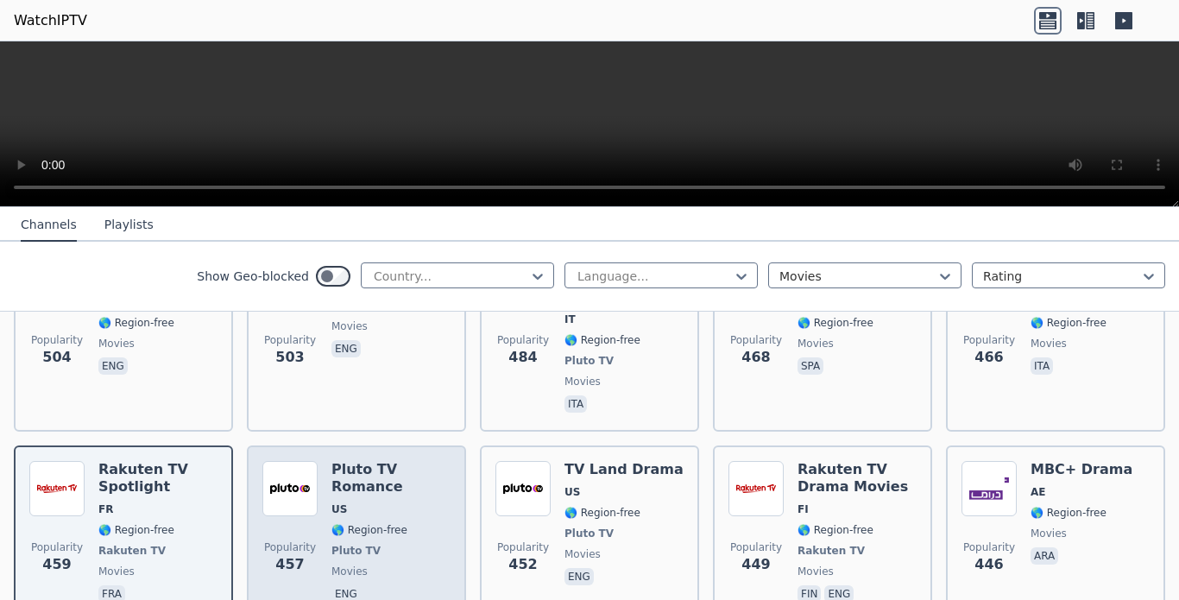
click at [332, 523] on span "🌎 Region-free" at bounding box center [369, 530] width 76 height 14
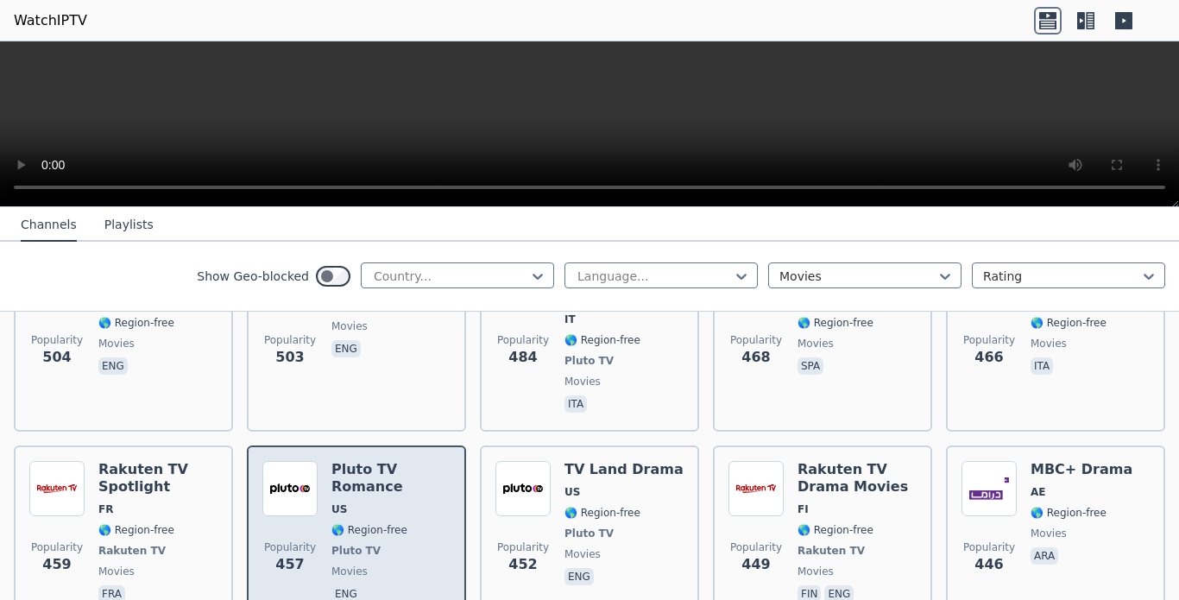
click at [331, 523] on span "🌎 Region-free" at bounding box center [369, 530] width 76 height 14
click at [357, 523] on span "🌎 Region-free" at bounding box center [369, 530] width 76 height 14
click at [332, 523] on span "🌎 Region-free" at bounding box center [369, 530] width 76 height 14
click at [334, 544] on span "Pluto TV" at bounding box center [355, 551] width 49 height 14
click at [342, 585] on p "eng" at bounding box center [345, 593] width 29 height 17
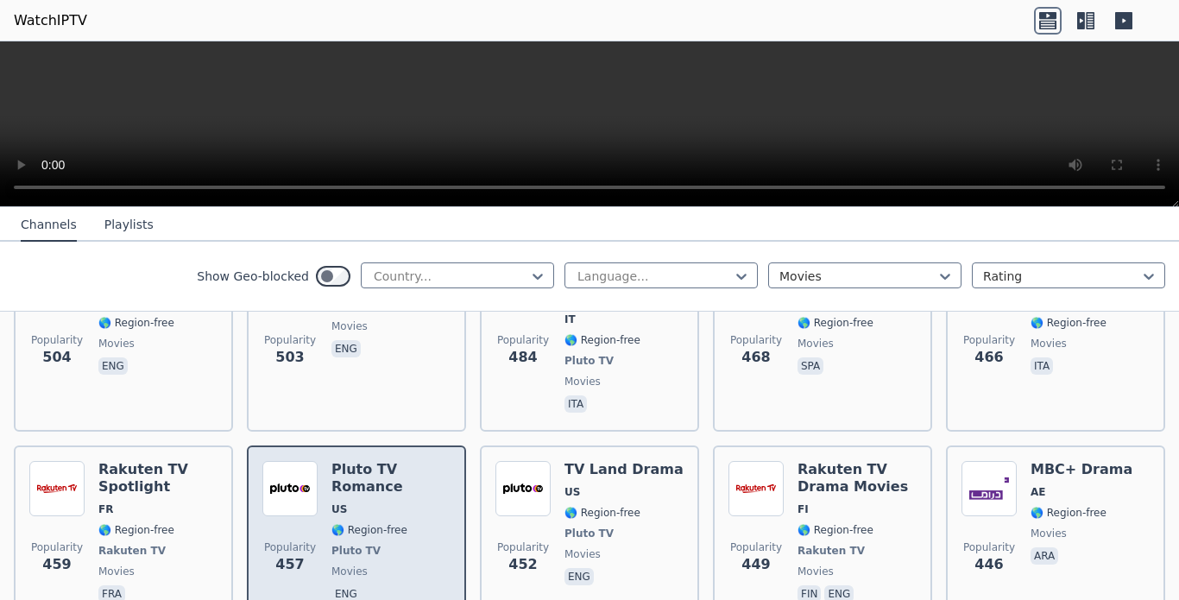
click at [332, 523] on span "🌎 Region-free" at bounding box center [369, 530] width 76 height 14
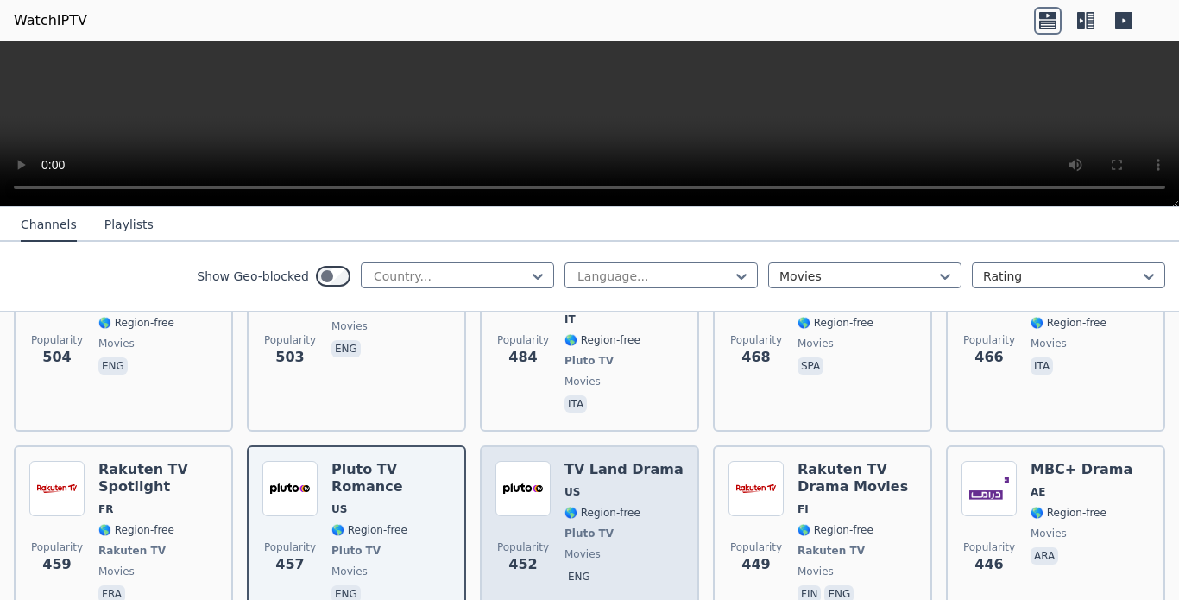
click at [586, 526] on span "Pluto TV" at bounding box center [588, 533] width 49 height 14
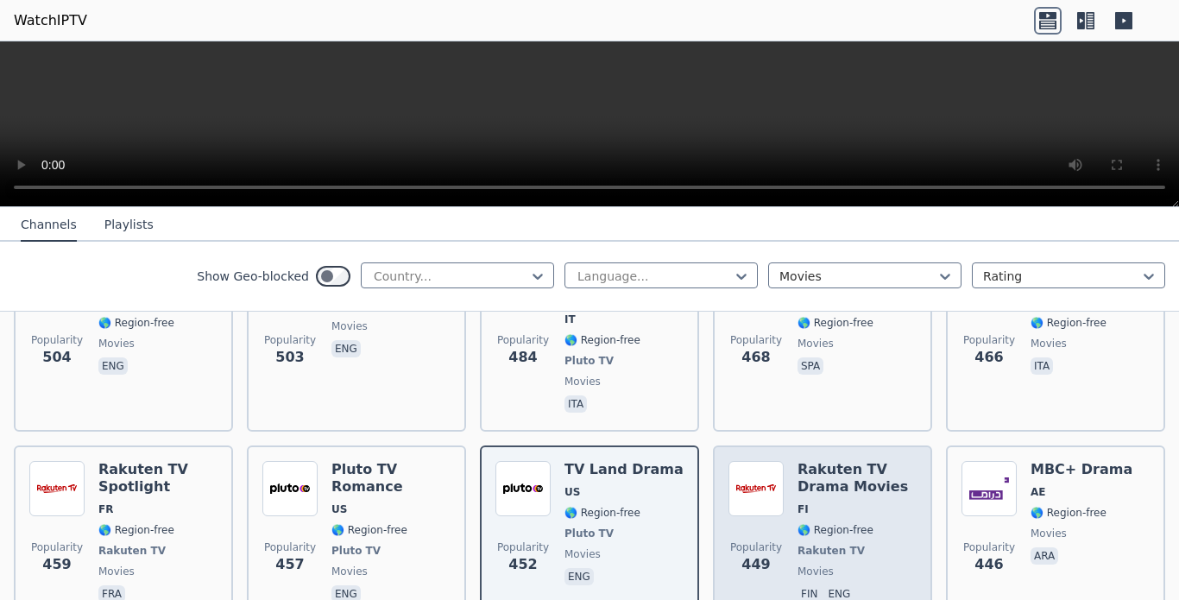
click at [775, 463] on div "Popularity 449 Rakuten TV Drama Movies FI 🌎 Region-free Rakuten TV movies fin e…" at bounding box center [822, 533] width 188 height 145
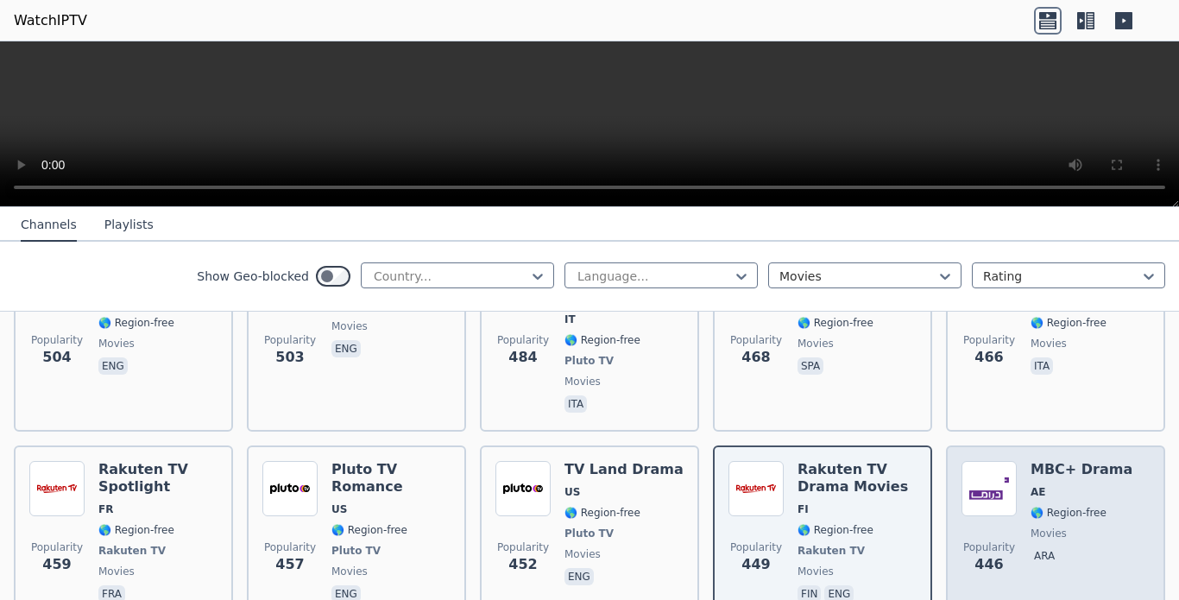
click at [1032, 547] on span "ara" at bounding box center [1082, 557] width 102 height 21
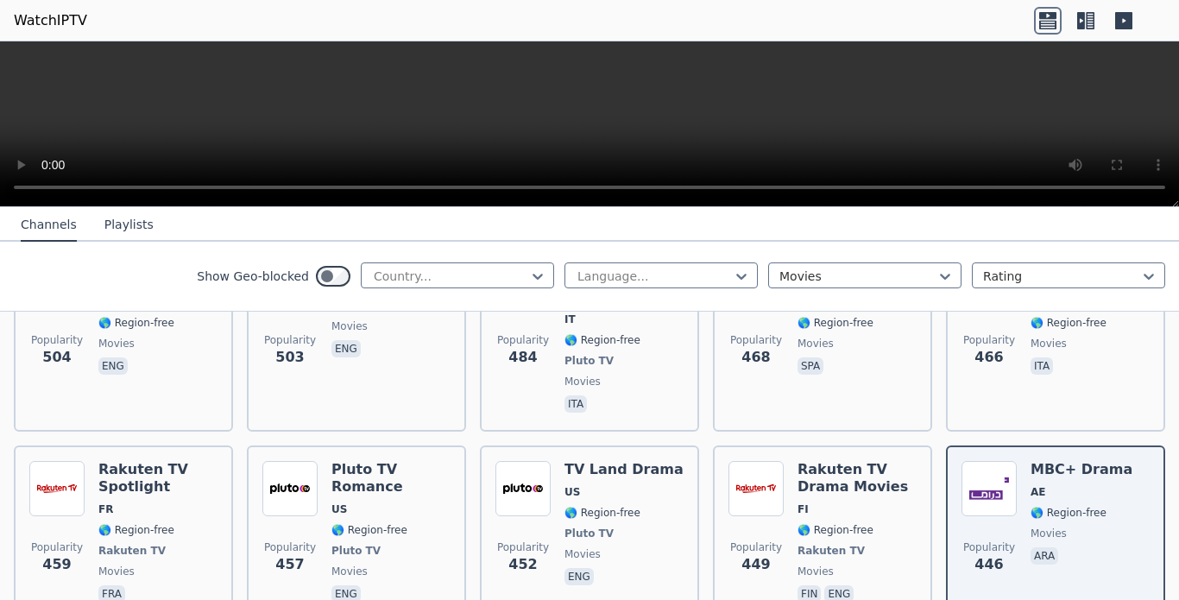
scroll to position [1718, 0]
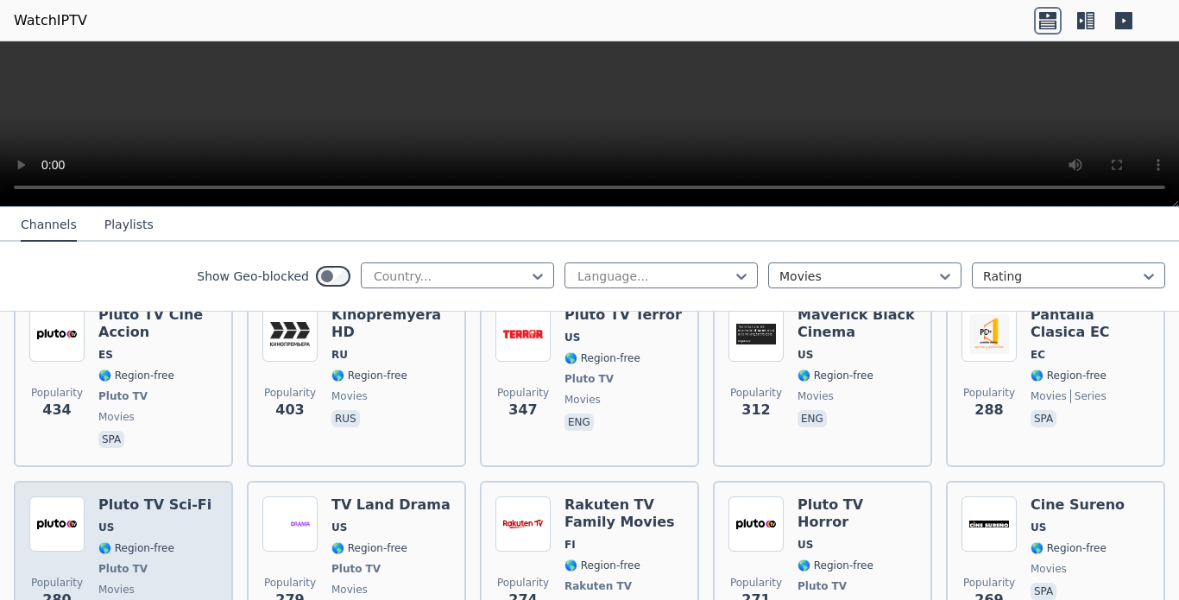
click at [114, 497] on div "Pluto TV Sci-Fi US 🌎 Region-free Pluto TV movies spa" at bounding box center [154, 568] width 113 height 145
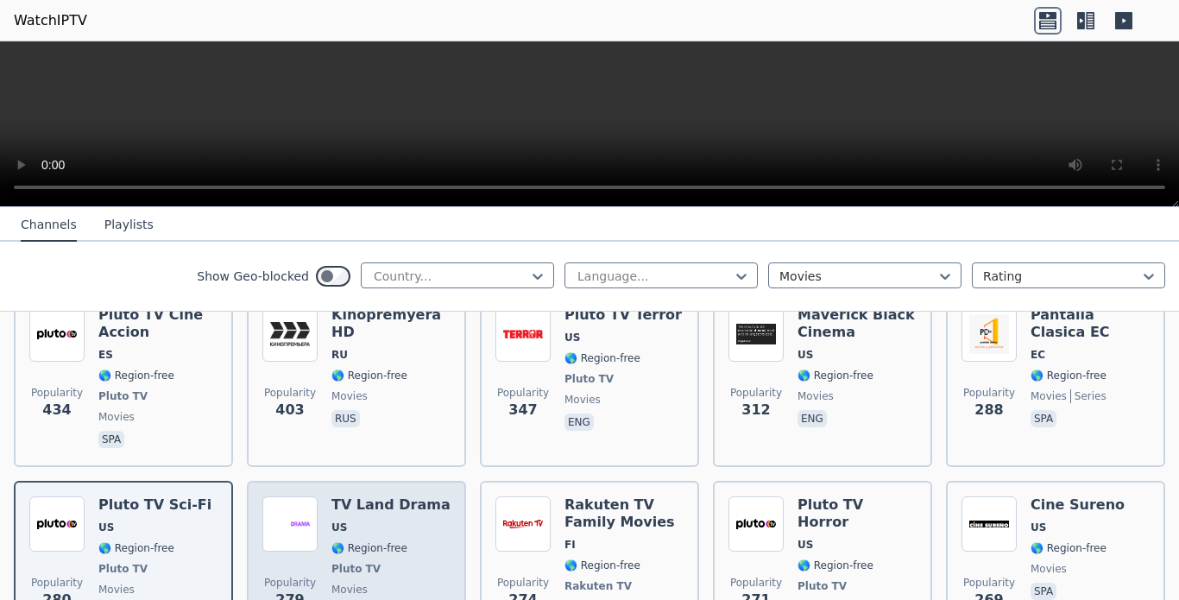
click at [373, 562] on span "Pluto TV" at bounding box center [390, 569] width 119 height 14
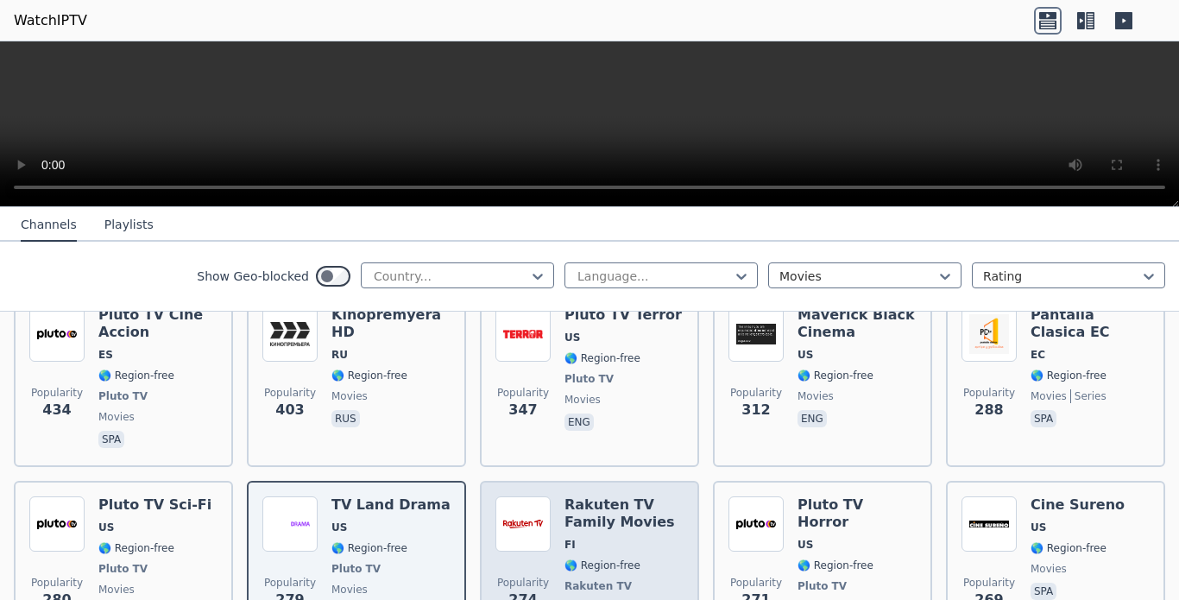
click at [554, 508] on div "Popularity 274 Rakuten TV Family Movies FI 🌎 Region-free Rakuten TV family movi…" at bounding box center [589, 568] width 188 height 145
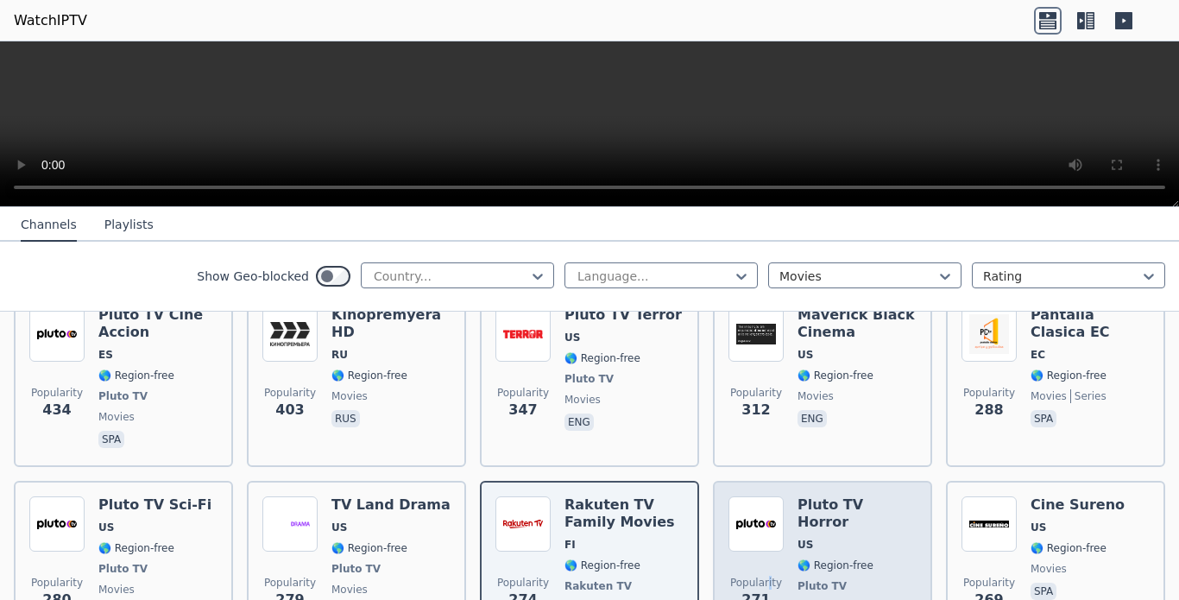
click at [760, 565] on span "Popularity 271" at bounding box center [755, 592] width 55 height 55
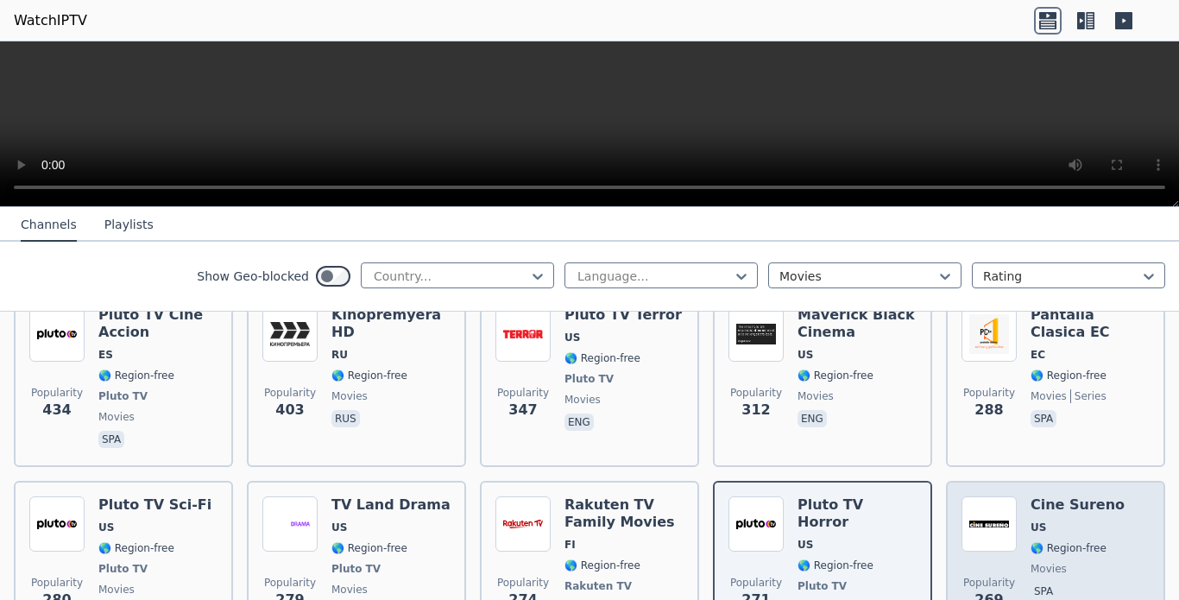
click at [1062, 502] on div "Cine Sureno [GEOGRAPHIC_DATA] 🌎 Region-free movies spa" at bounding box center [1078, 568] width 94 height 145
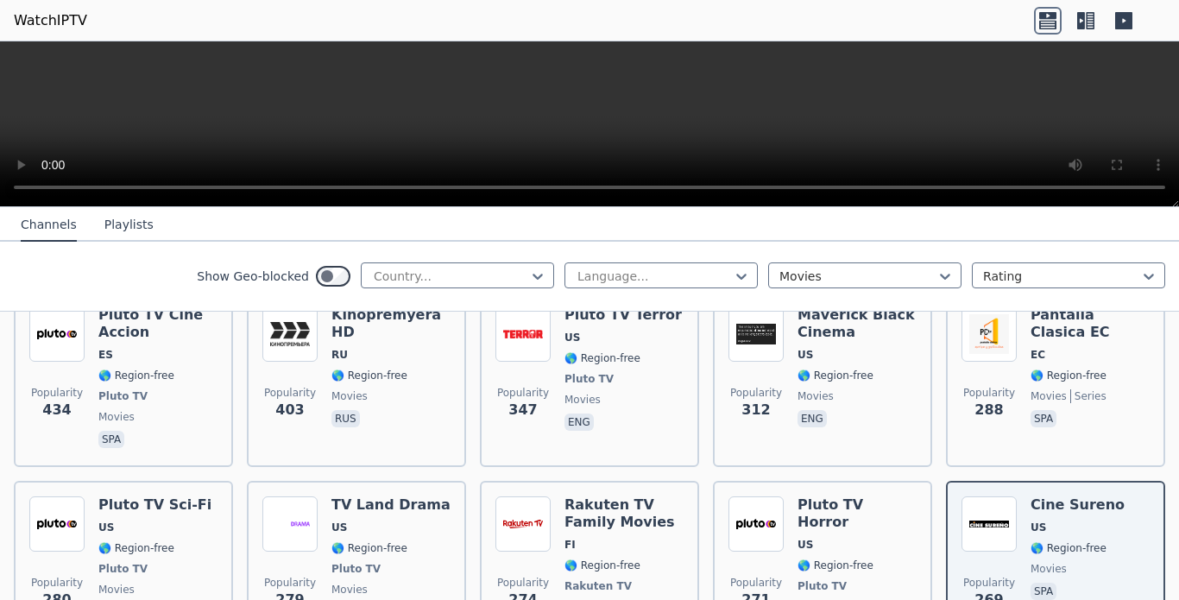
scroll to position [2062, 0]
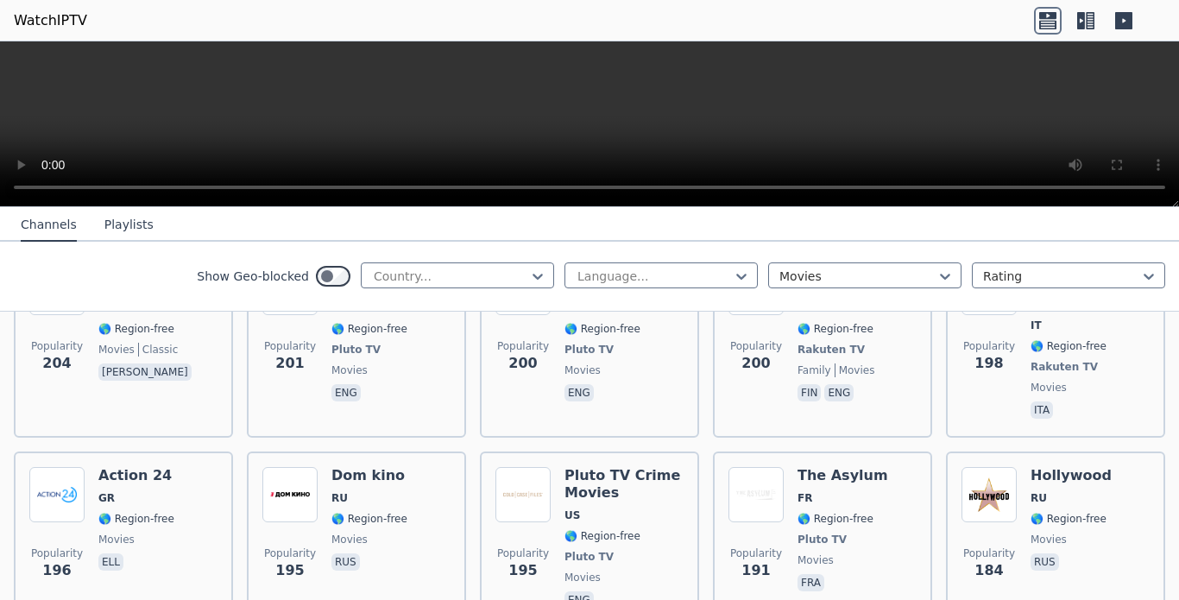
scroll to position [3092, 0]
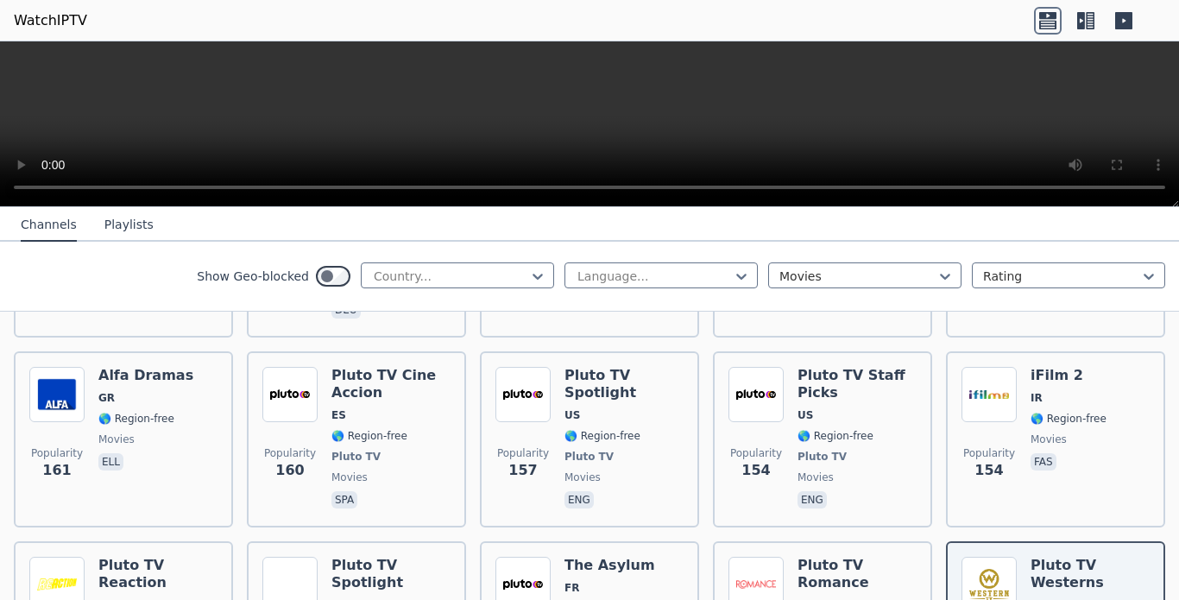
scroll to position [3779, 0]
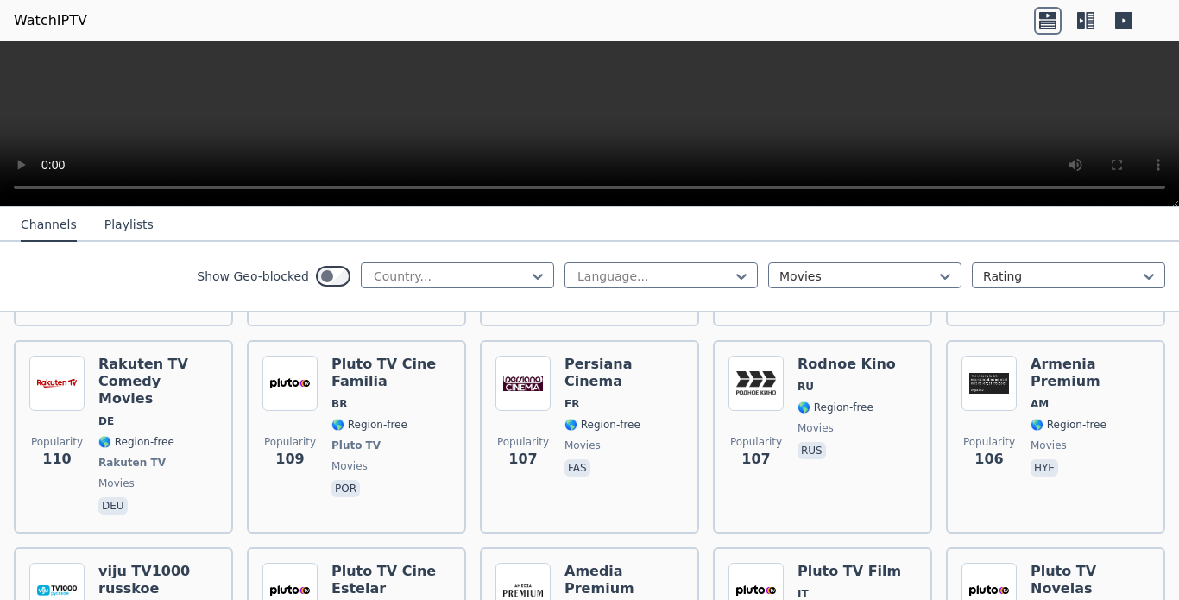
scroll to position [5154, 0]
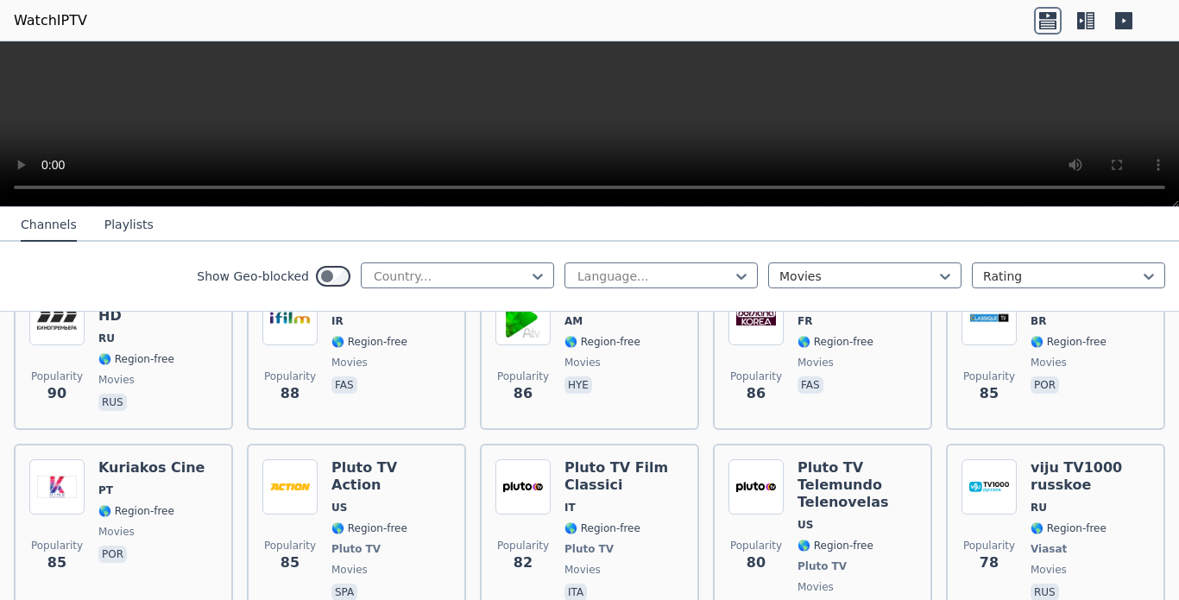
scroll to position [5841, 0]
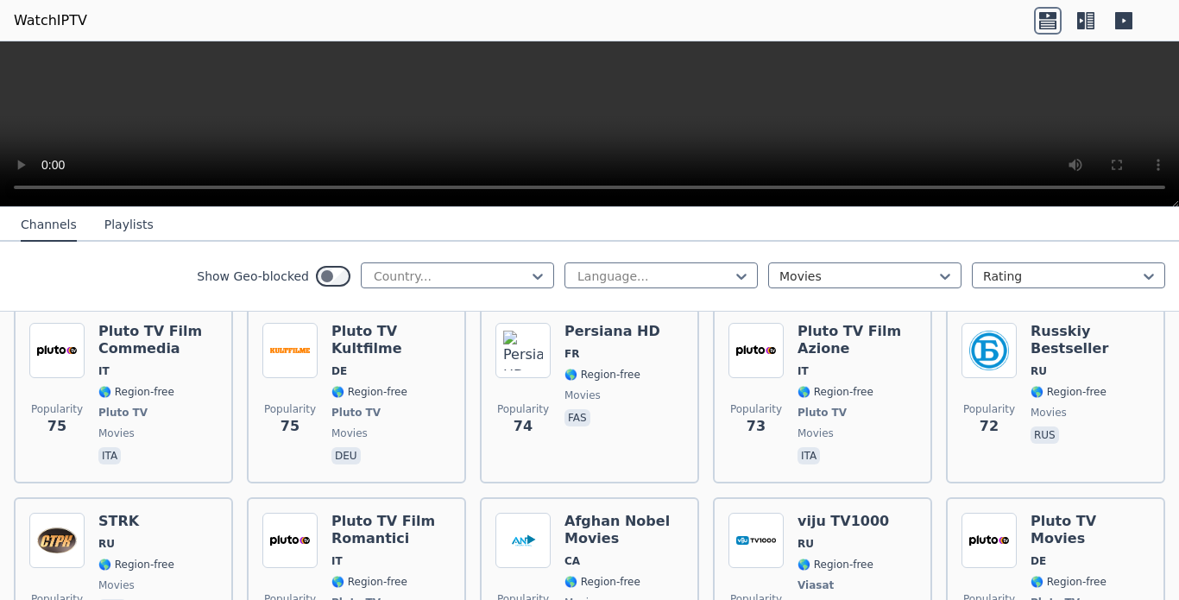
scroll to position [6185, 0]
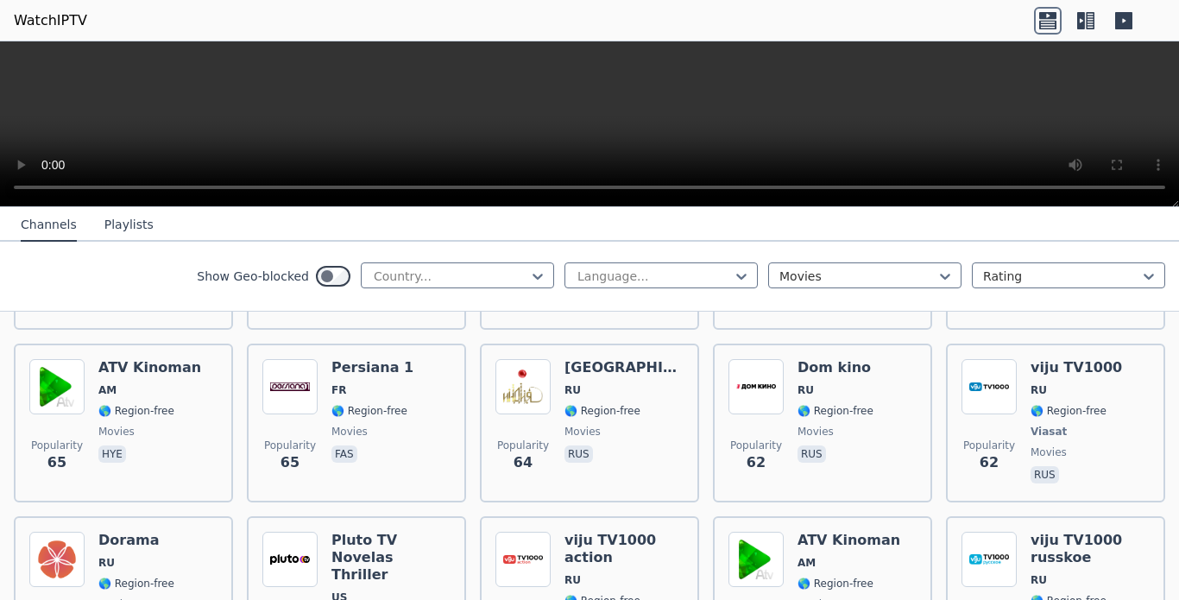
scroll to position [6528, 0]
